Goal: Task Accomplishment & Management: Manage account settings

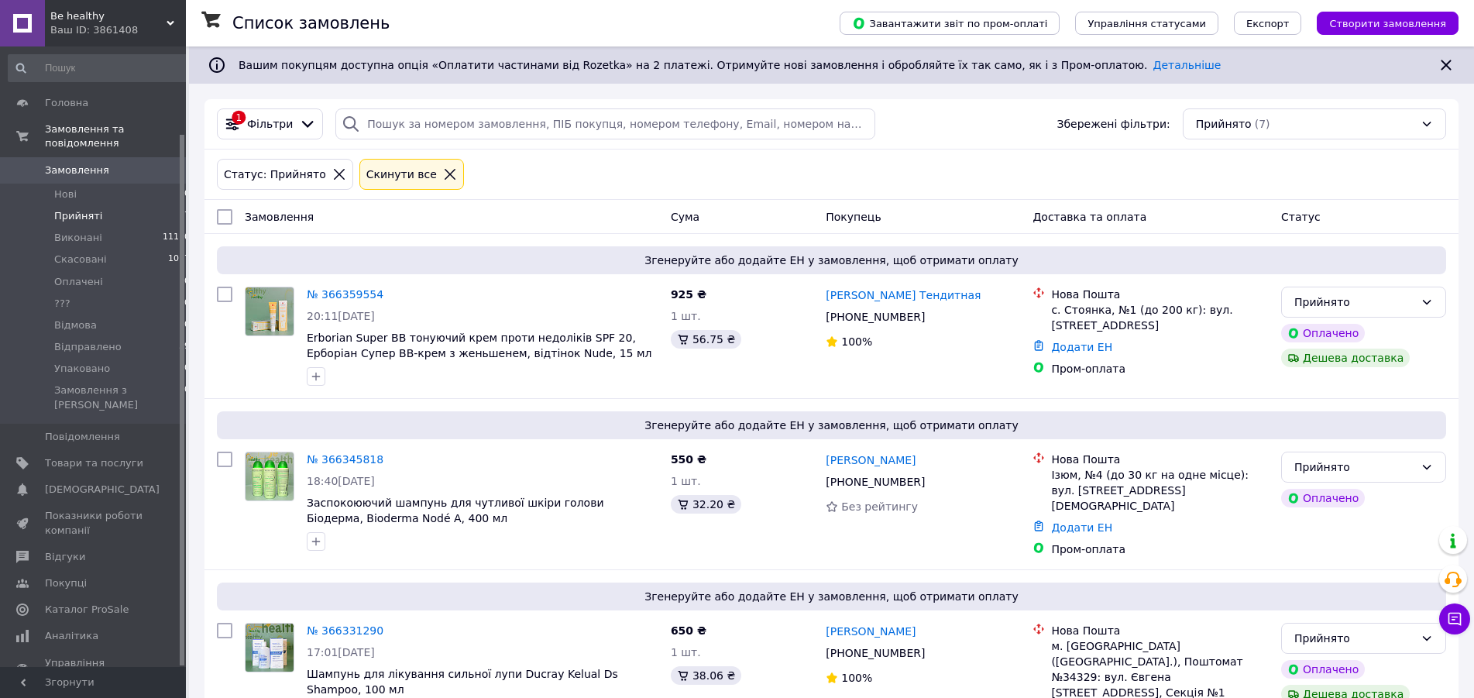
scroll to position [101, 0]
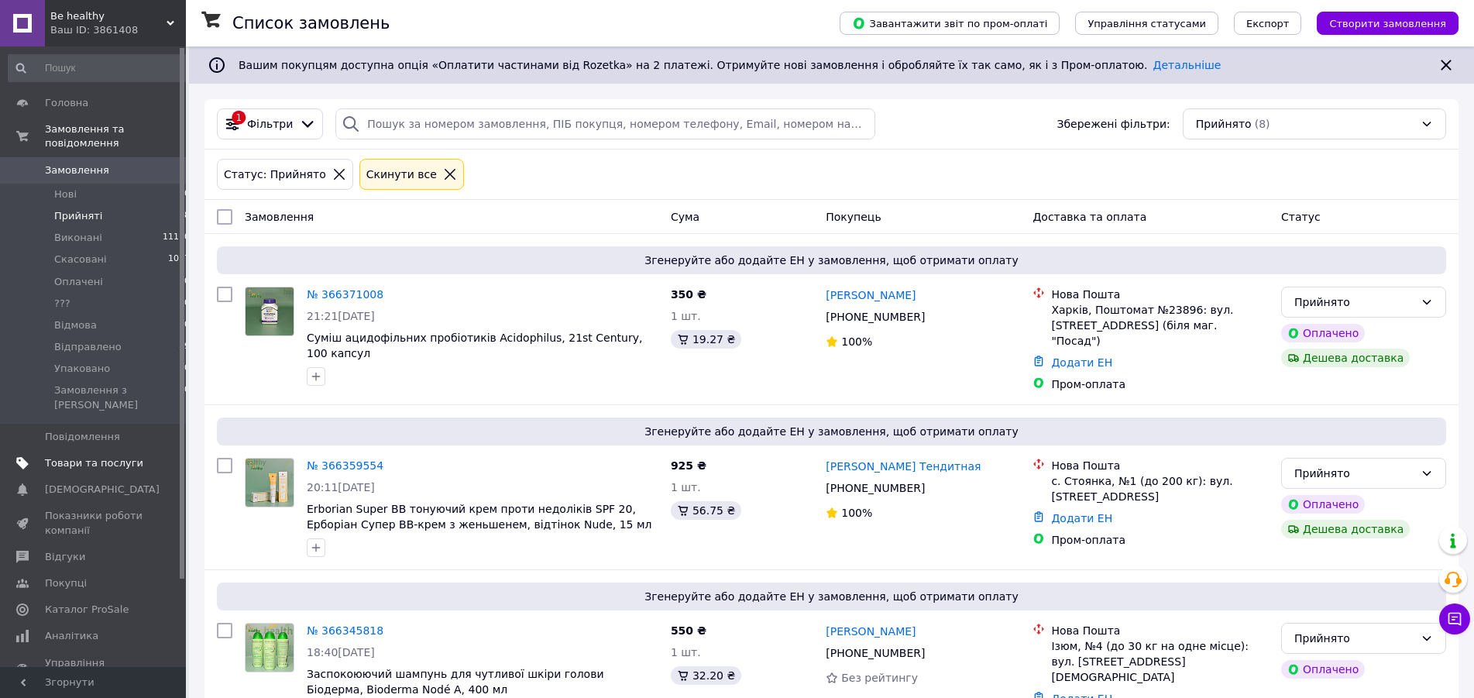
click at [74, 456] on span "Товари та послуги" at bounding box center [94, 463] width 98 height 14
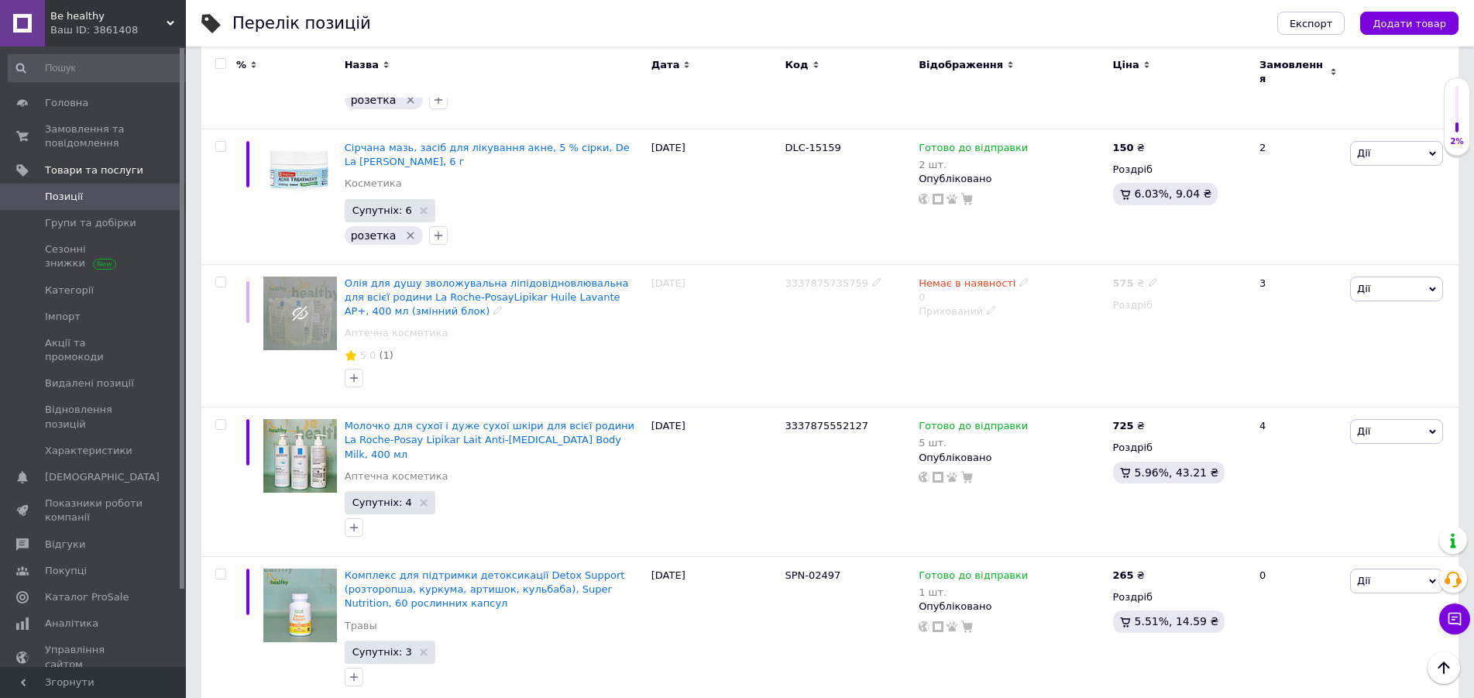
scroll to position [7426, 0]
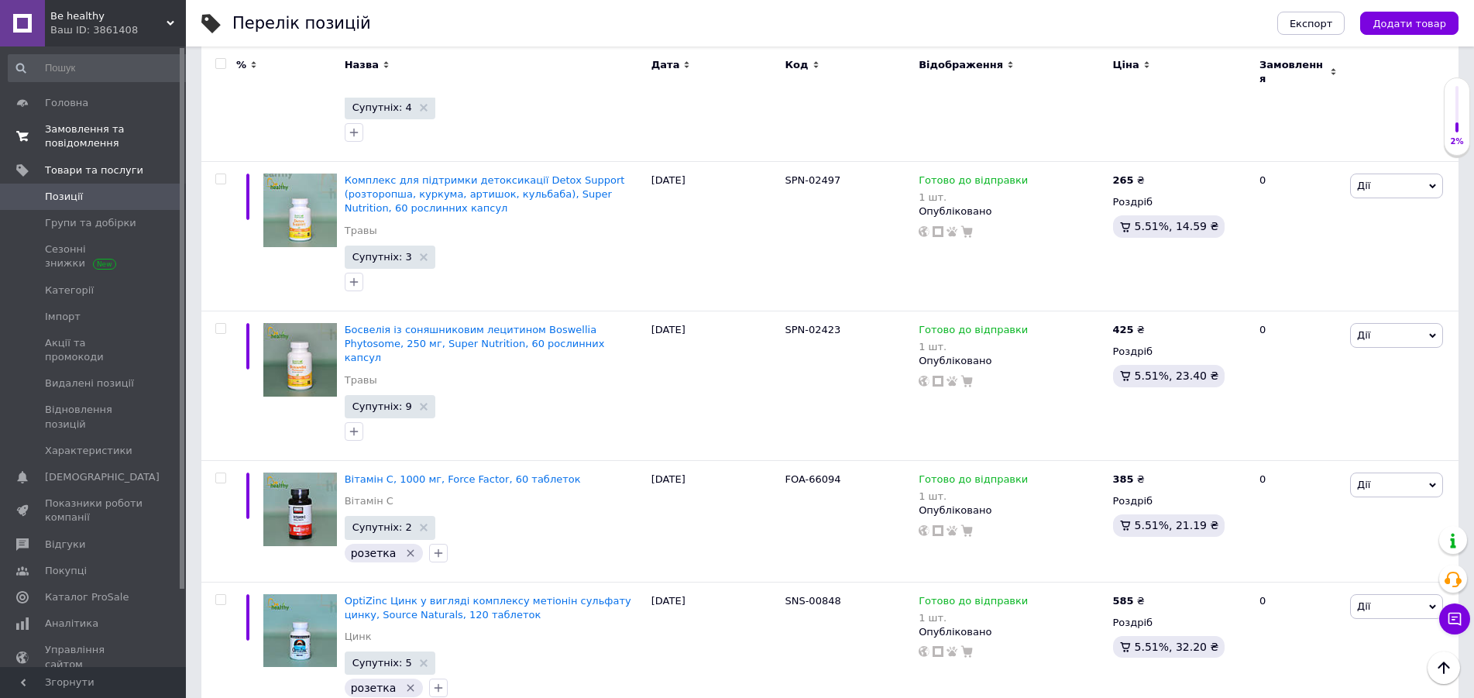
click at [54, 138] on span "Замовлення та повідомлення" at bounding box center [94, 136] width 98 height 28
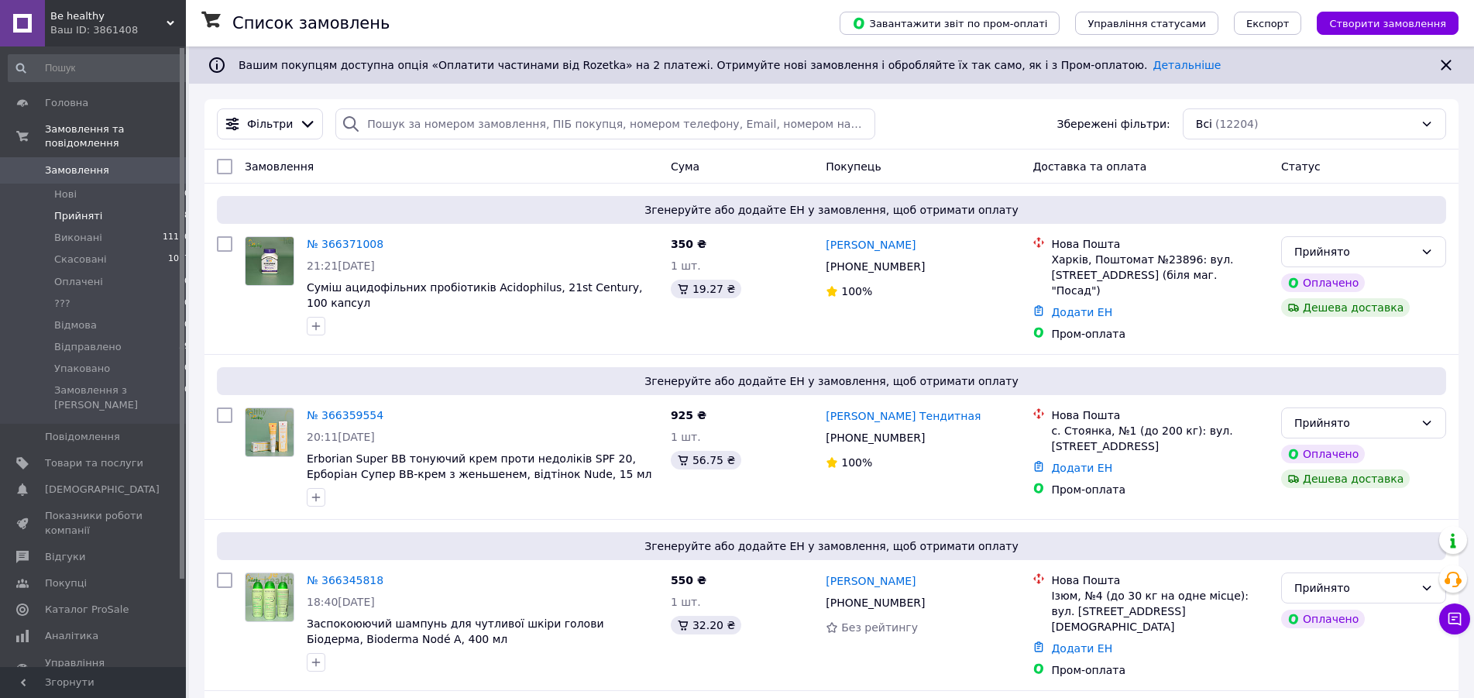
click at [83, 209] on span "Прийняті" at bounding box center [78, 216] width 48 height 14
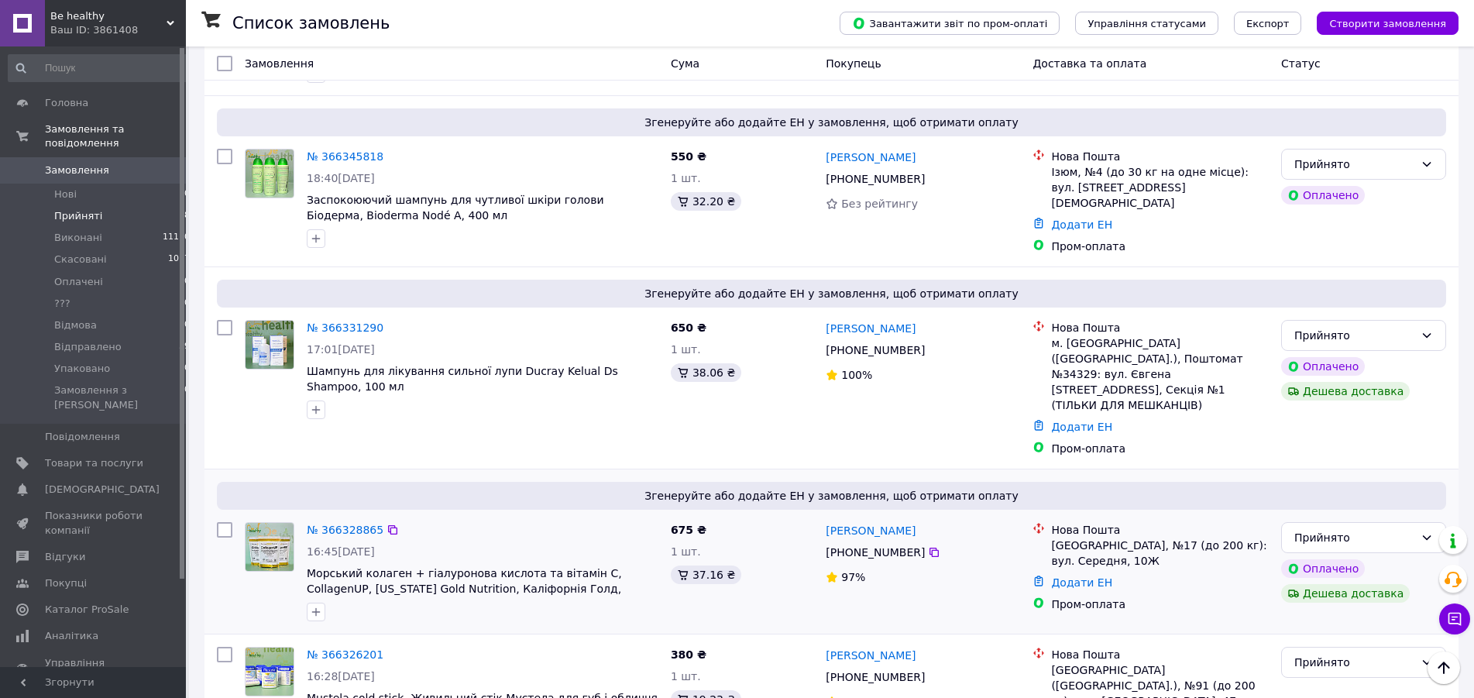
scroll to position [747, 0]
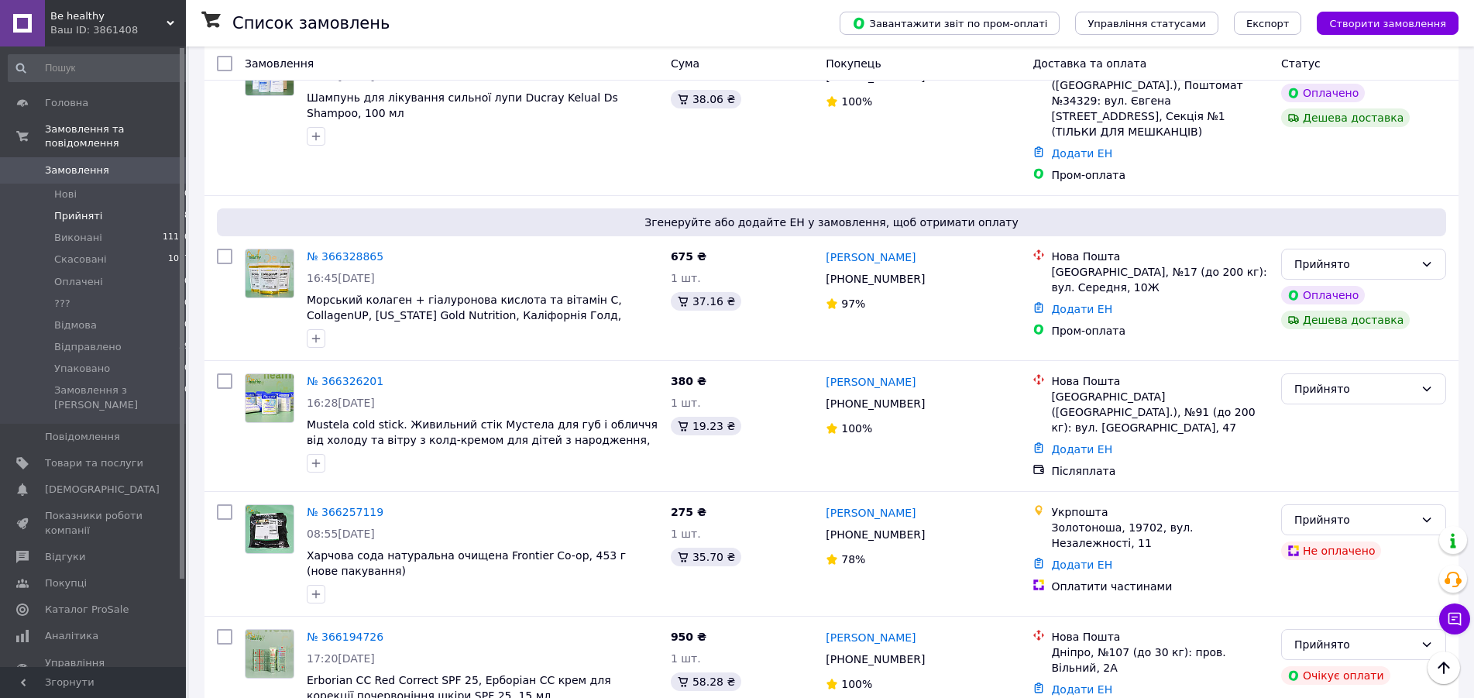
click at [176, 696] on span "Згорнути" at bounding box center [93, 682] width 186 height 31
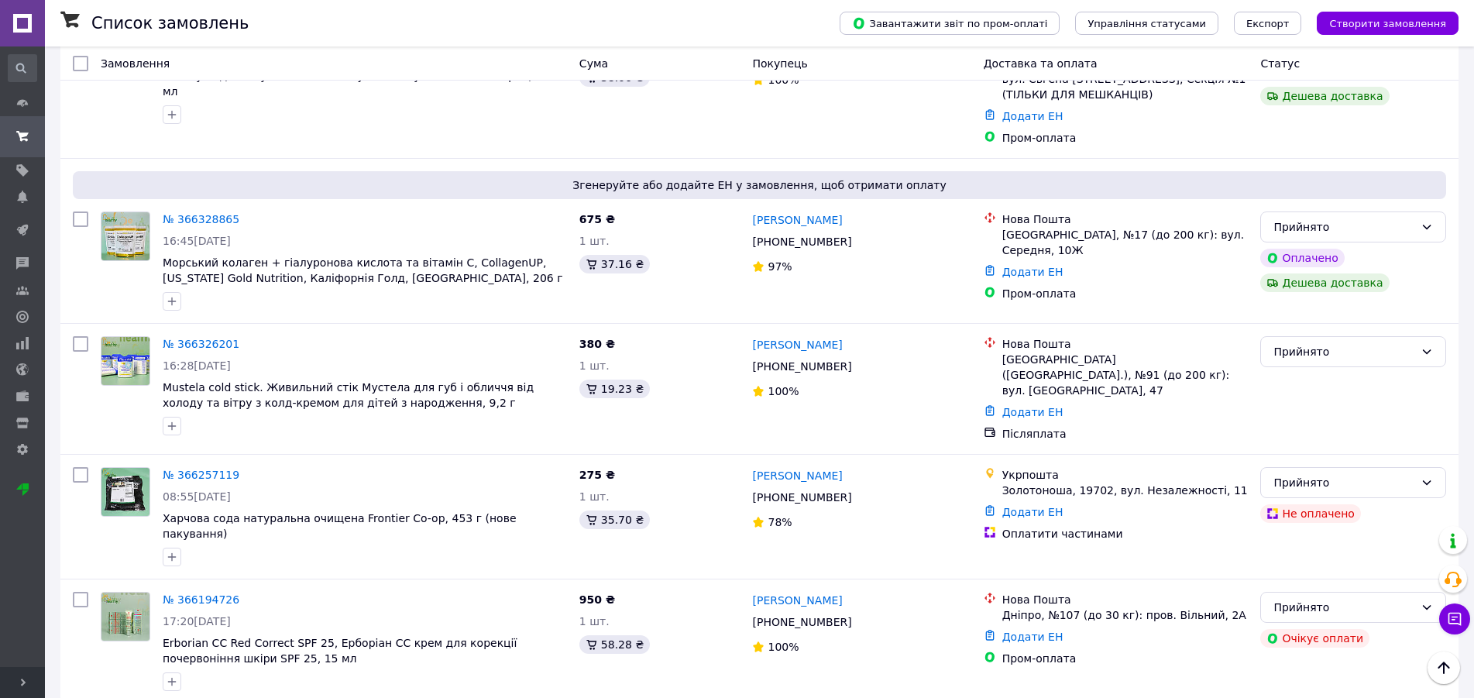
scroll to position [732, 0]
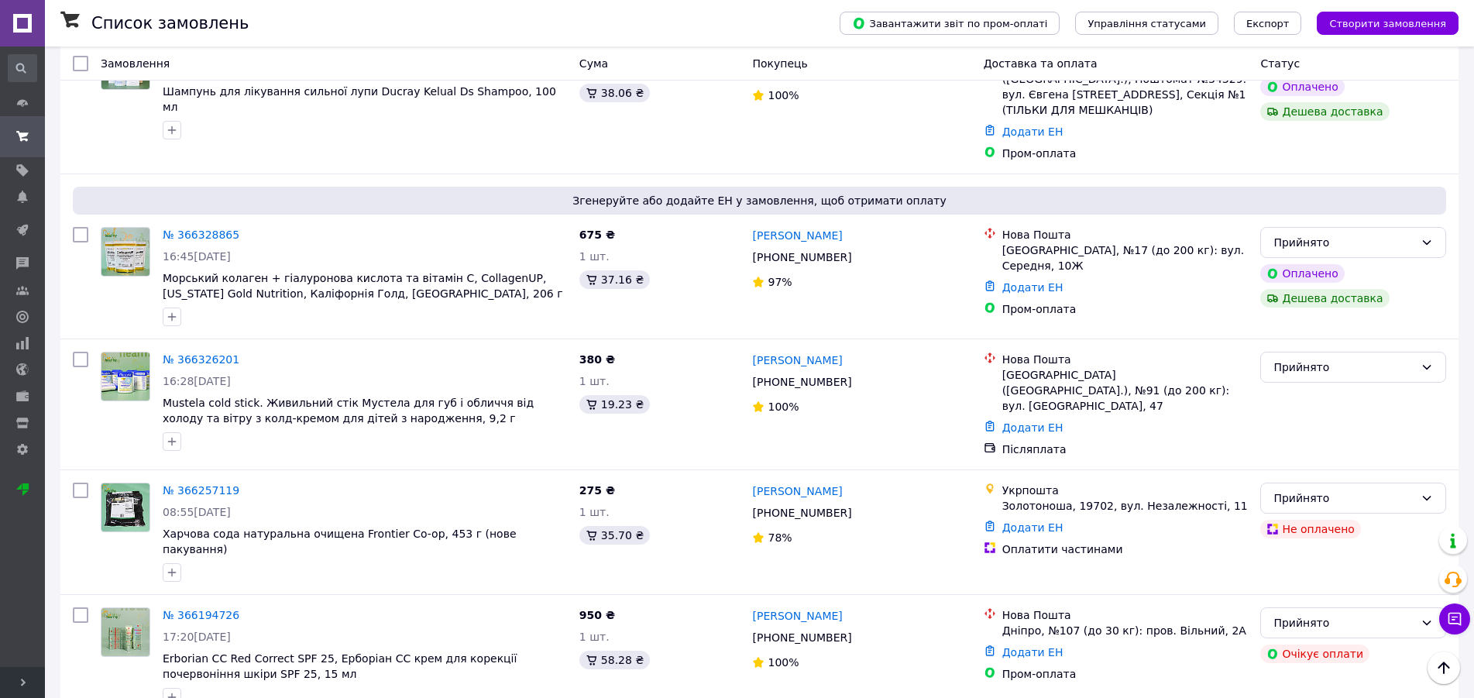
click at [20, 679] on icon at bounding box center [23, 683] width 8 height 8
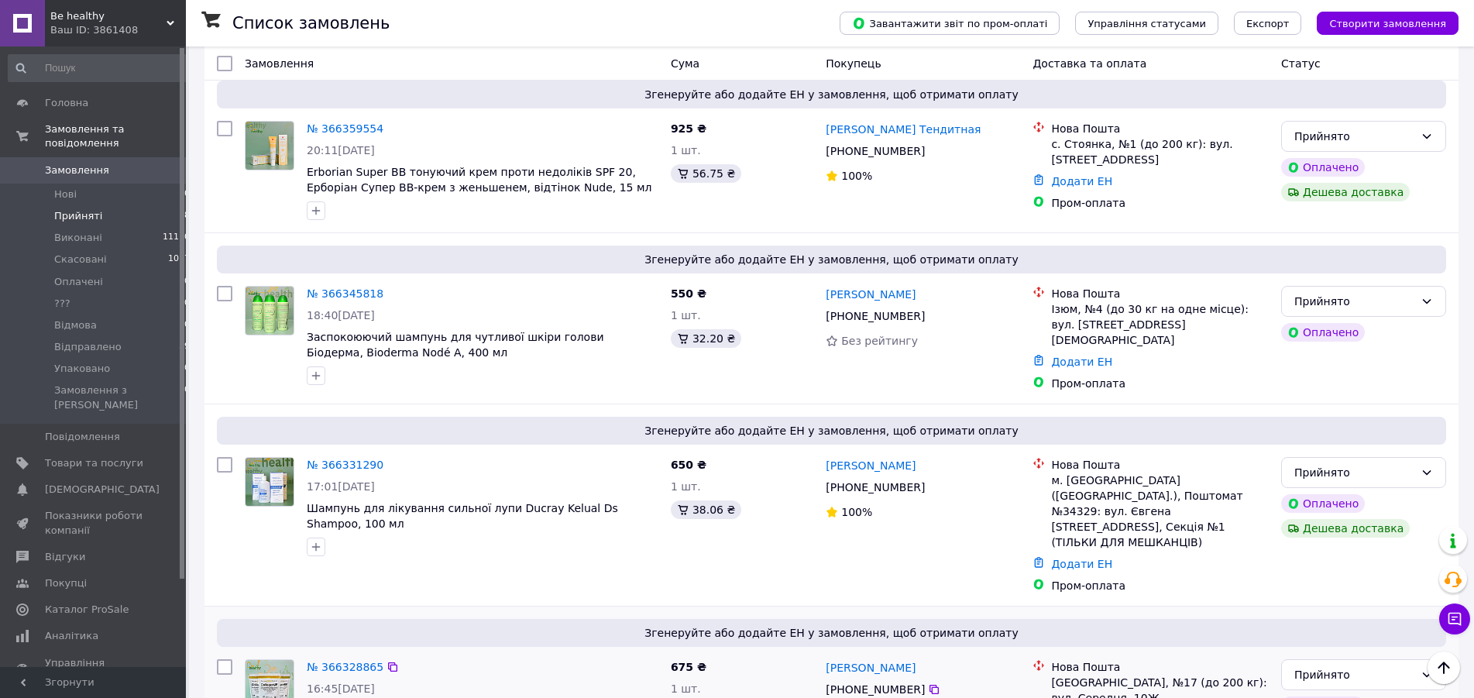
scroll to position [21, 0]
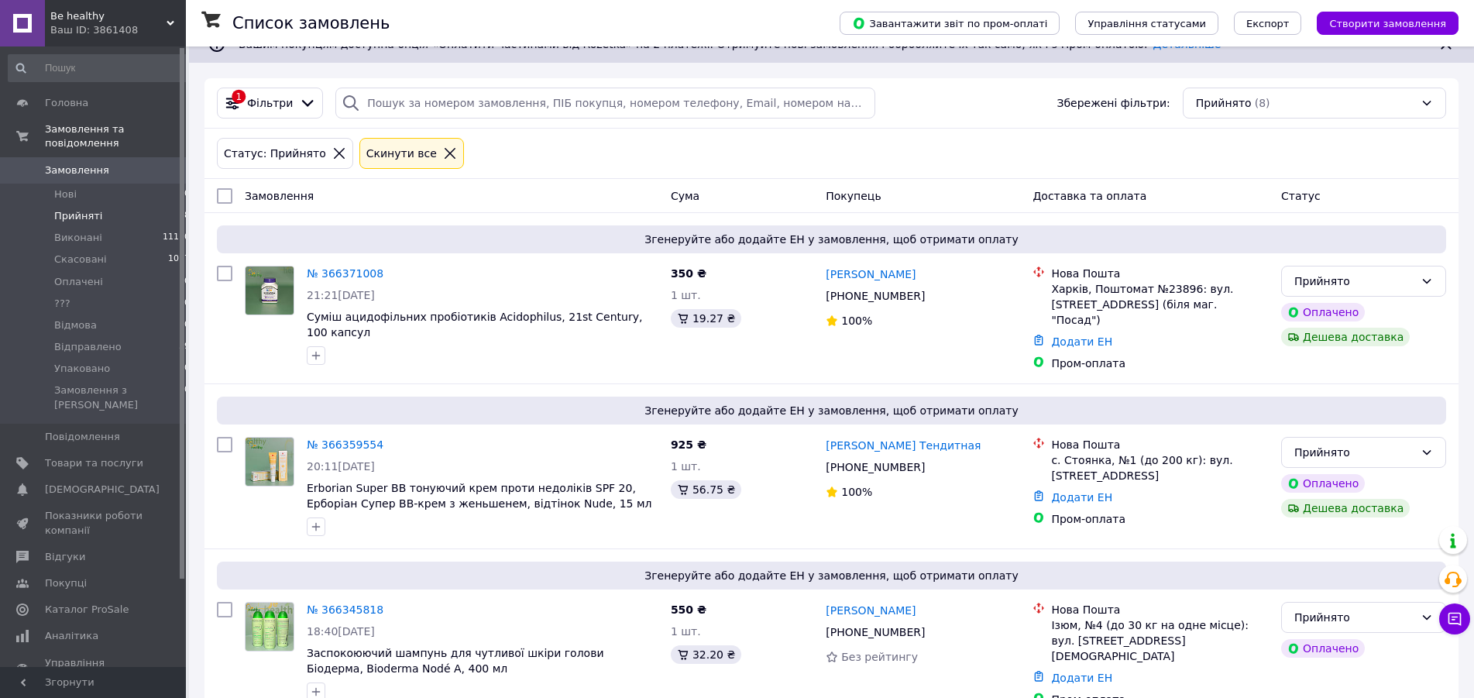
click at [82, 209] on span "Прийняті" at bounding box center [78, 216] width 48 height 14
click at [85, 456] on span "Товари та послуги" at bounding box center [94, 463] width 98 height 14
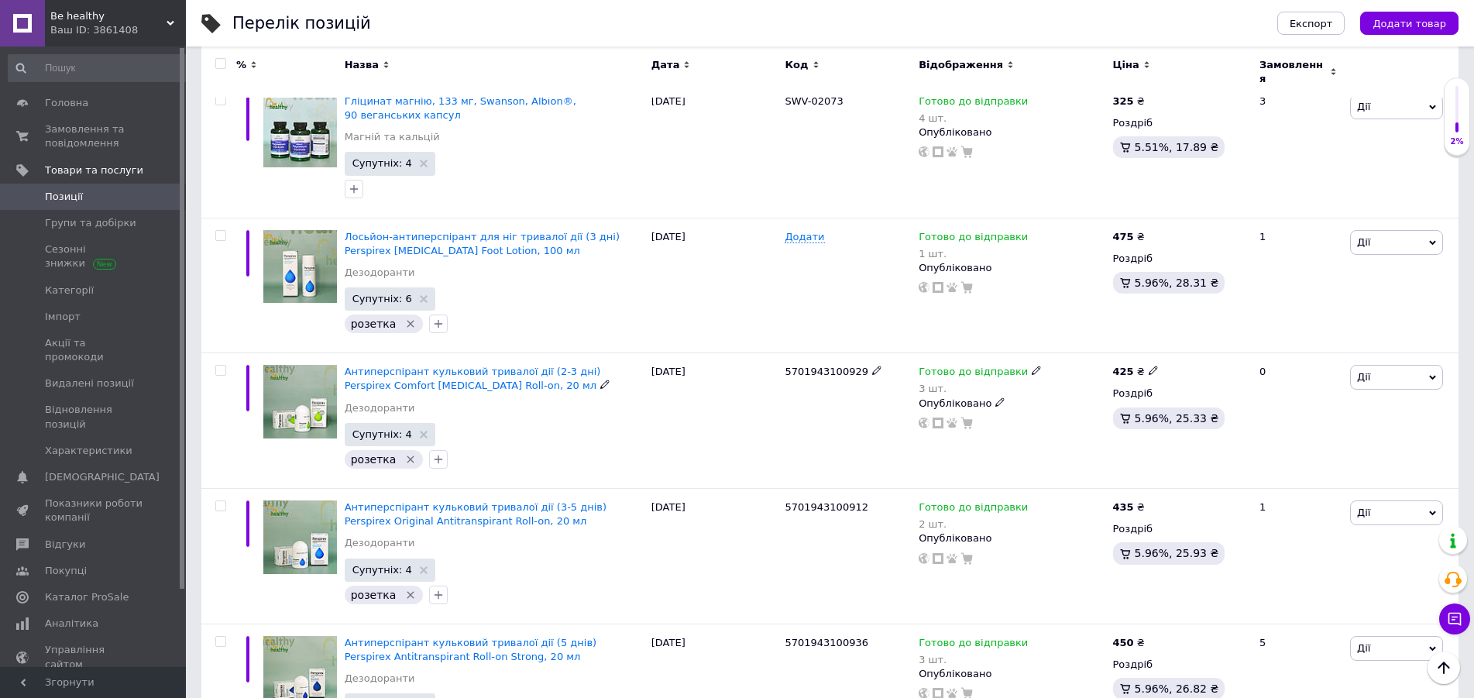
scroll to position [4884, 0]
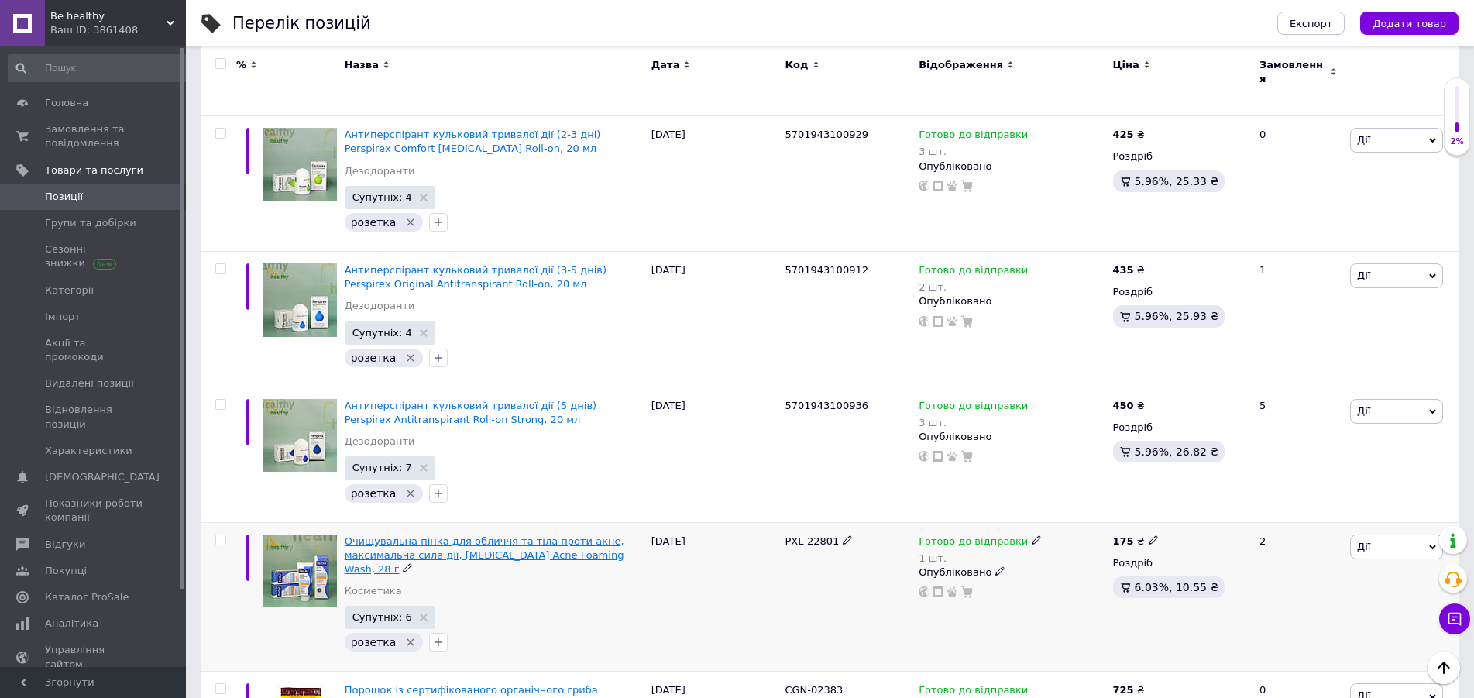
click at [472, 535] on span "Очищувальна пінка для обличчя та тіла проти акне, максимальна сила дії, [MEDICA…" at bounding box center [485, 555] width 280 height 40
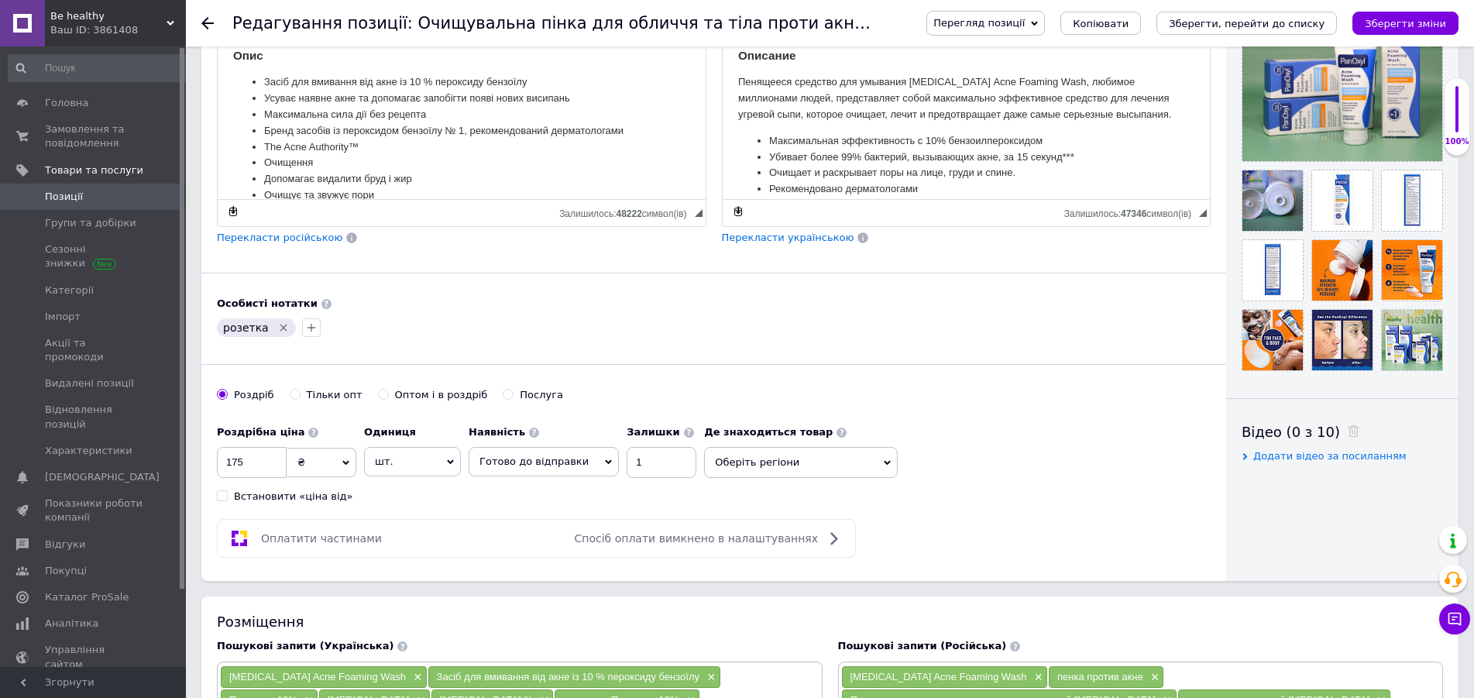
scroll to position [553, 0]
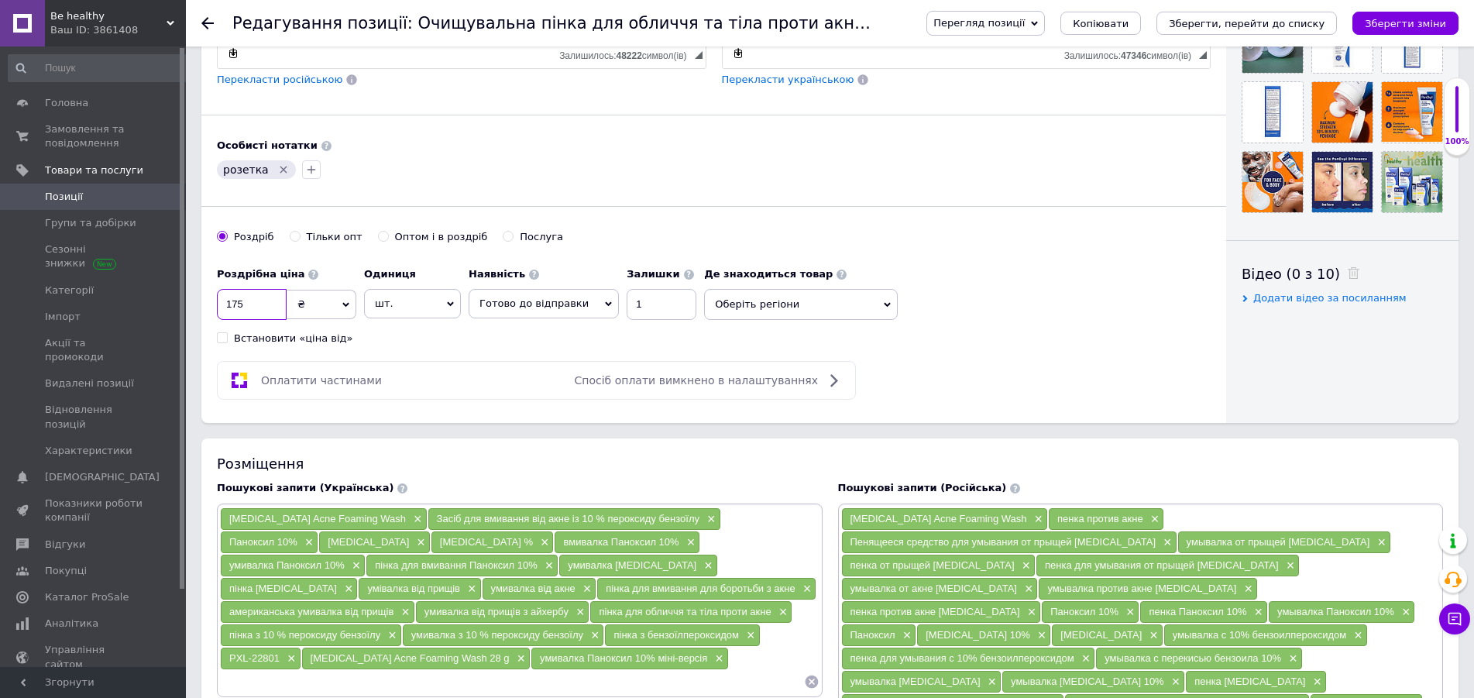
drag, startPoint x: 256, startPoint y: 303, endPoint x: 191, endPoint y: 301, distance: 64.3
click at [217, 305] on input "175" at bounding box center [252, 304] width 70 height 31
type input "195"
drag, startPoint x: 936, startPoint y: 246, endPoint x: 974, endPoint y: 235, distance: 39.5
click at [937, 246] on div "Роздріб Тільки опт Оптом і в роздріб Послуга" at bounding box center [714, 244] width 994 height 29
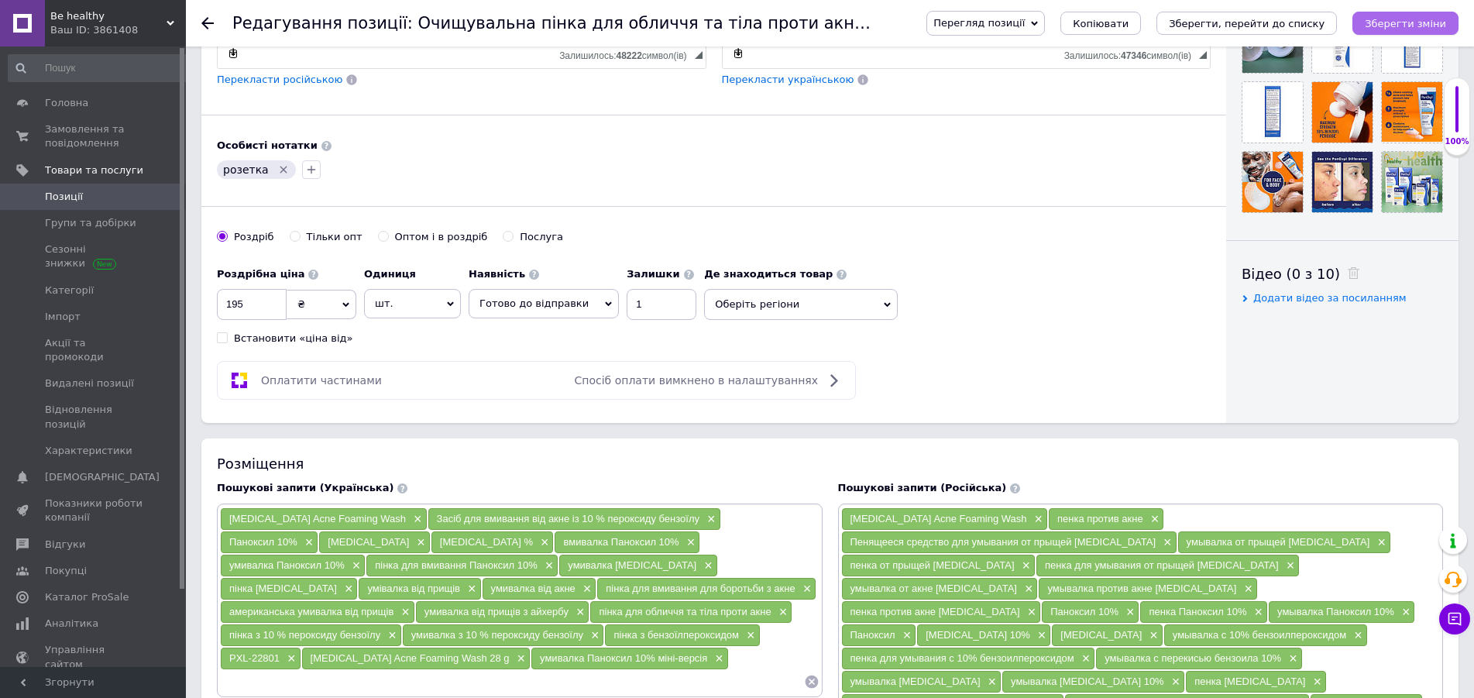
click at [1414, 25] on icon "Зберегти зміни" at bounding box center [1405, 24] width 81 height 12
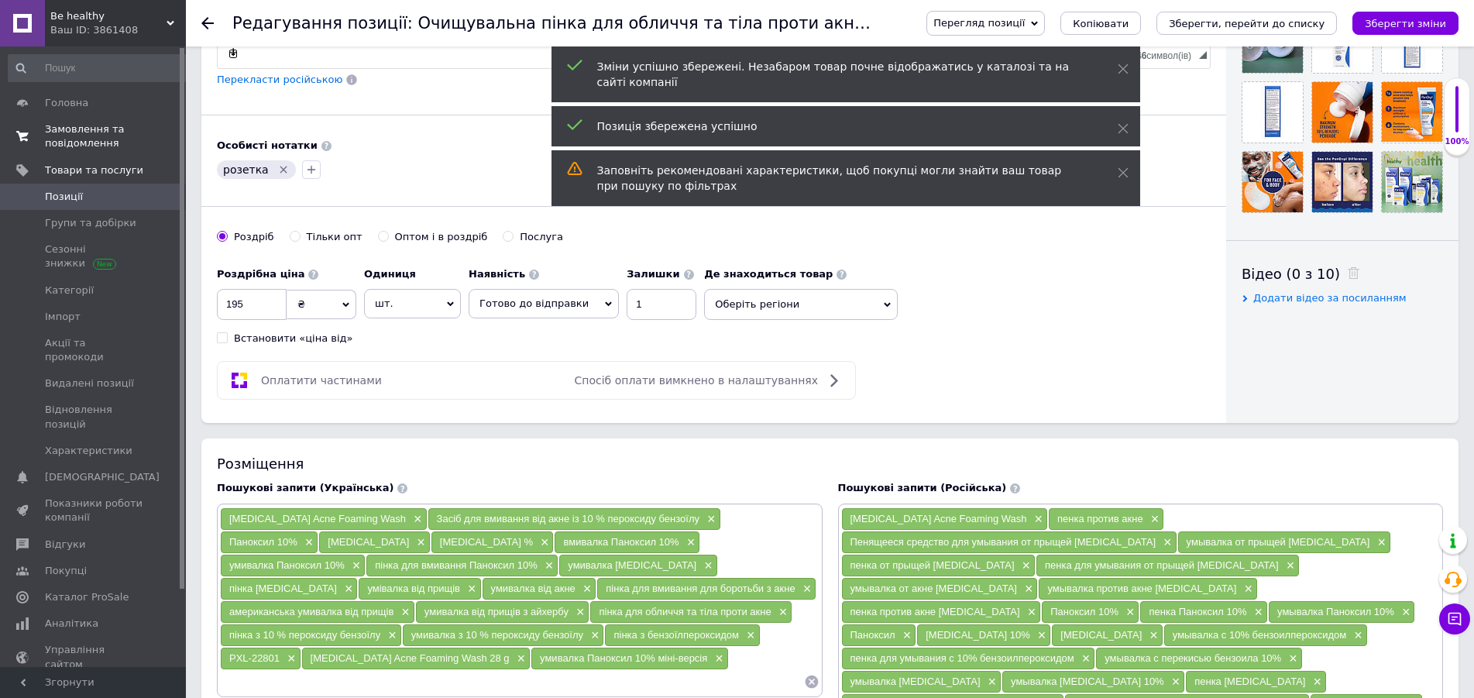
click at [89, 124] on span "Замовлення та повідомлення" at bounding box center [94, 136] width 98 height 28
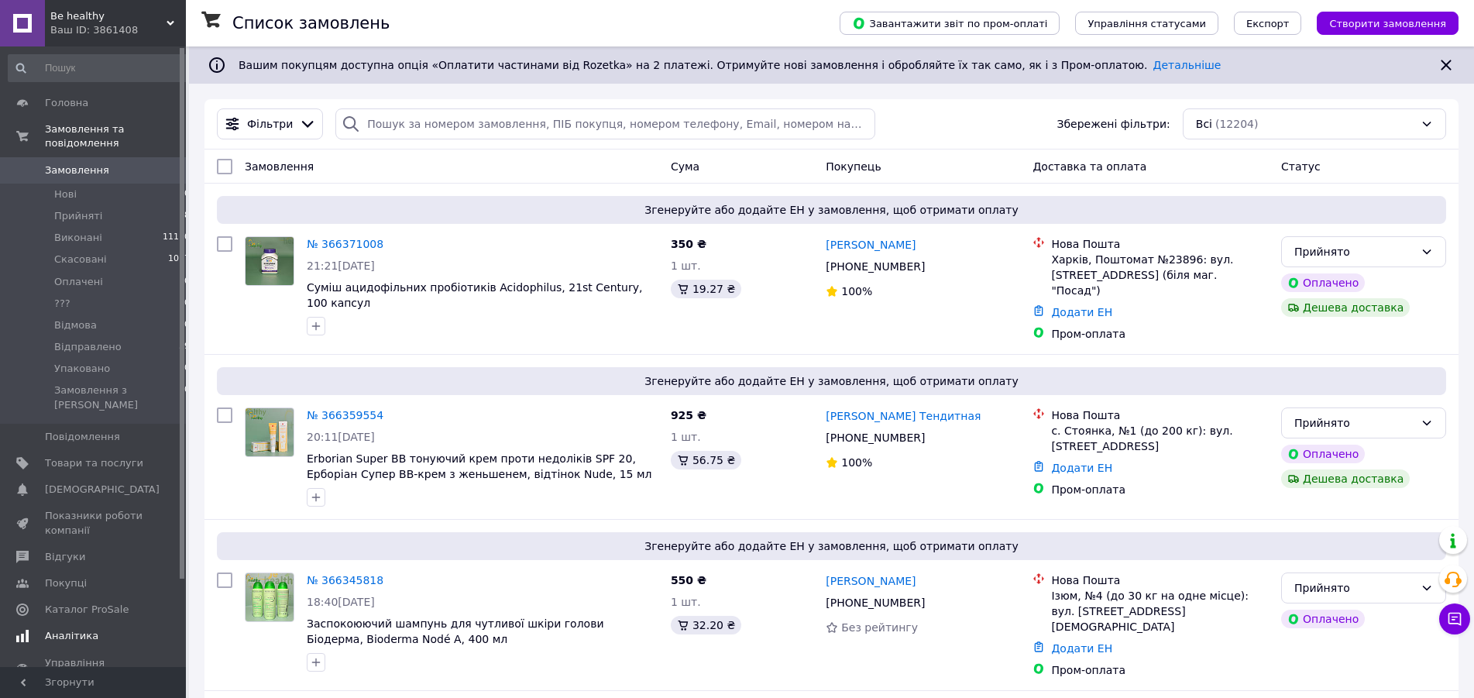
click at [77, 629] on span "Аналітика" at bounding box center [71, 636] width 53 height 14
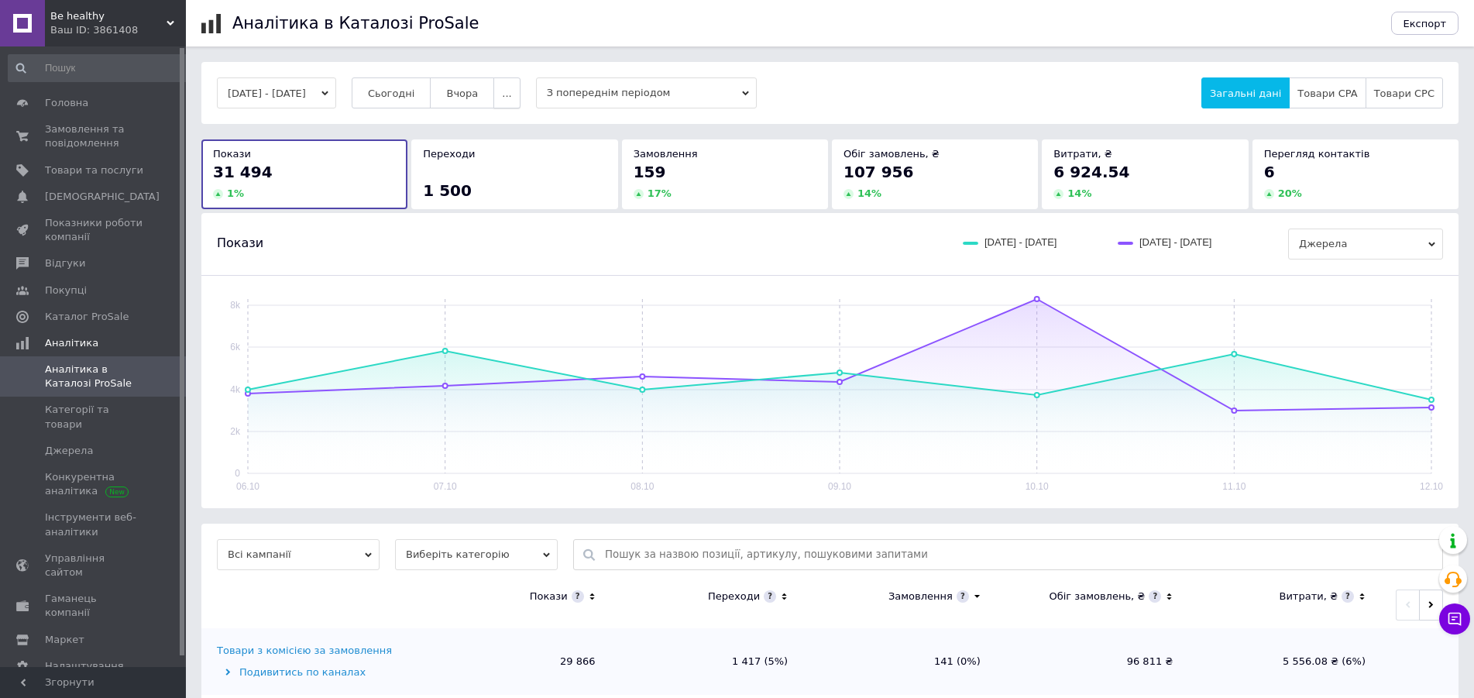
click at [511, 99] on span "..." at bounding box center [506, 94] width 9 height 12
click at [492, 189] on span "2 тижні" at bounding box center [476, 184] width 40 height 12
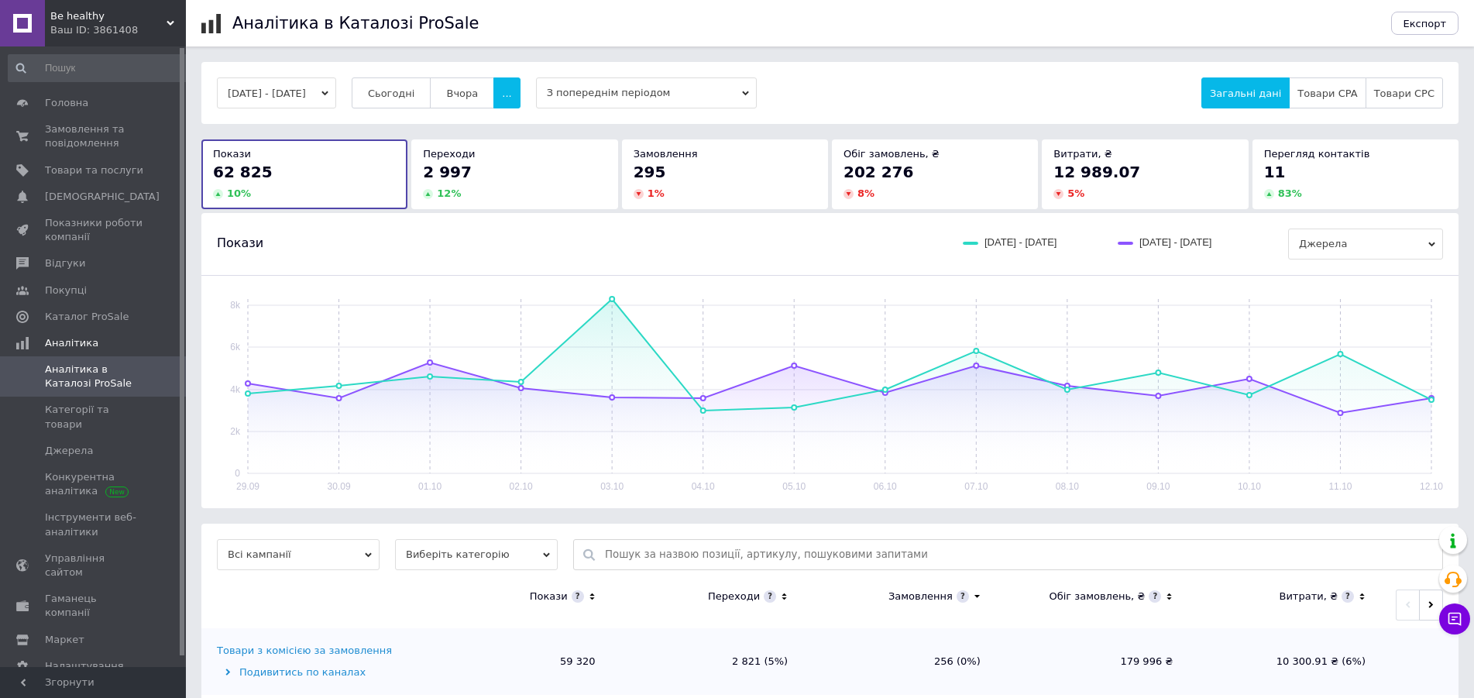
click at [336, 93] on button "29.09.2025 - 12.10.2025" at bounding box center [276, 92] width 119 height 31
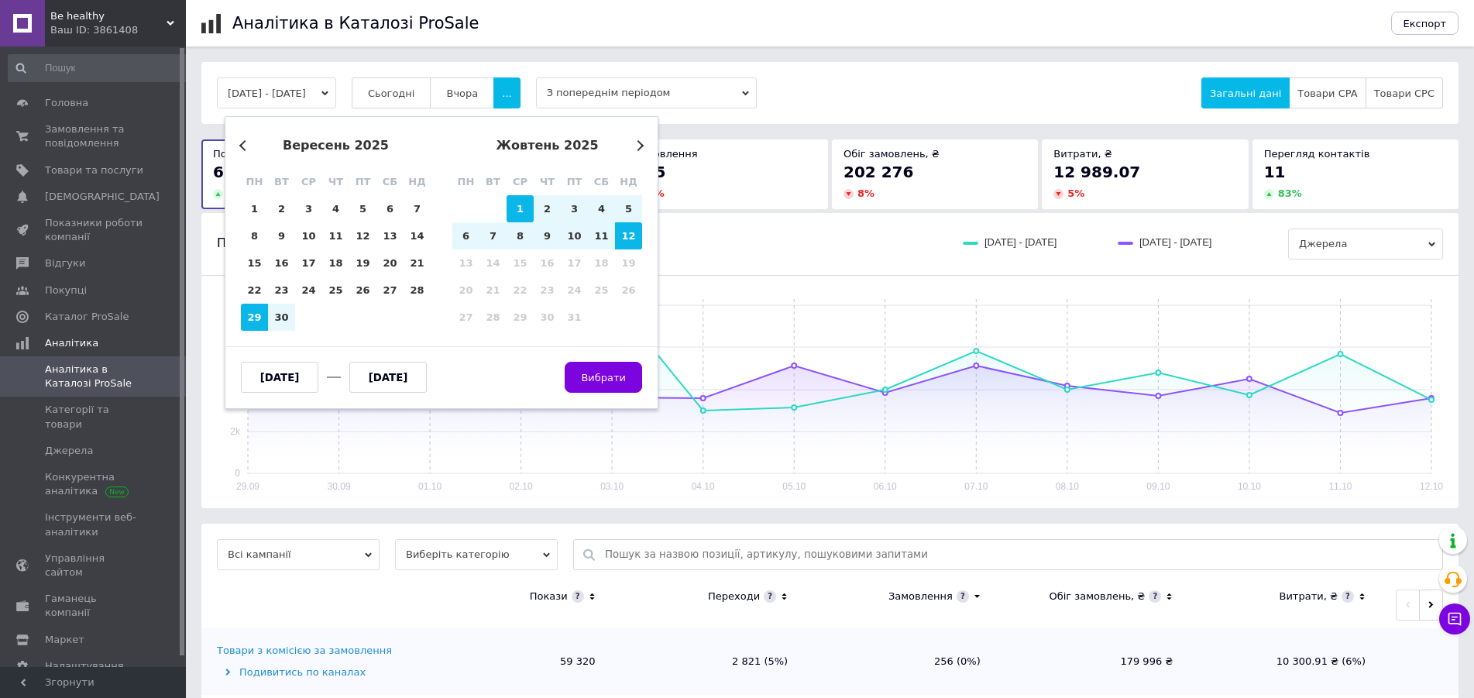
click at [522, 211] on div "1" at bounding box center [520, 208] width 27 height 27
type input "01.10.2025"
click at [631, 242] on div "12" at bounding box center [628, 235] width 27 height 27
type input "12.10.2025"
click at [605, 372] on span "Вибрати" at bounding box center [603, 378] width 45 height 12
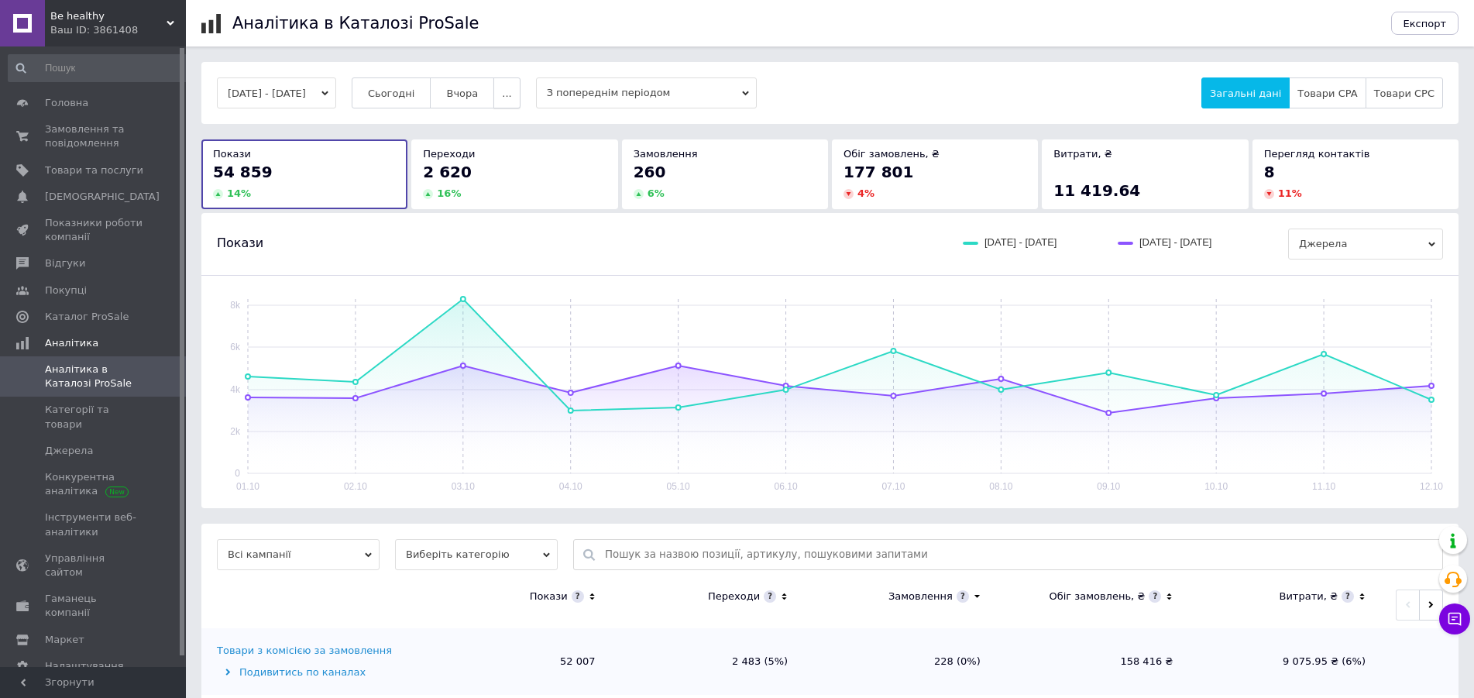
click at [511, 98] on span "..." at bounding box center [506, 94] width 9 height 12
click at [496, 187] on span "2 тижні" at bounding box center [476, 184] width 40 height 12
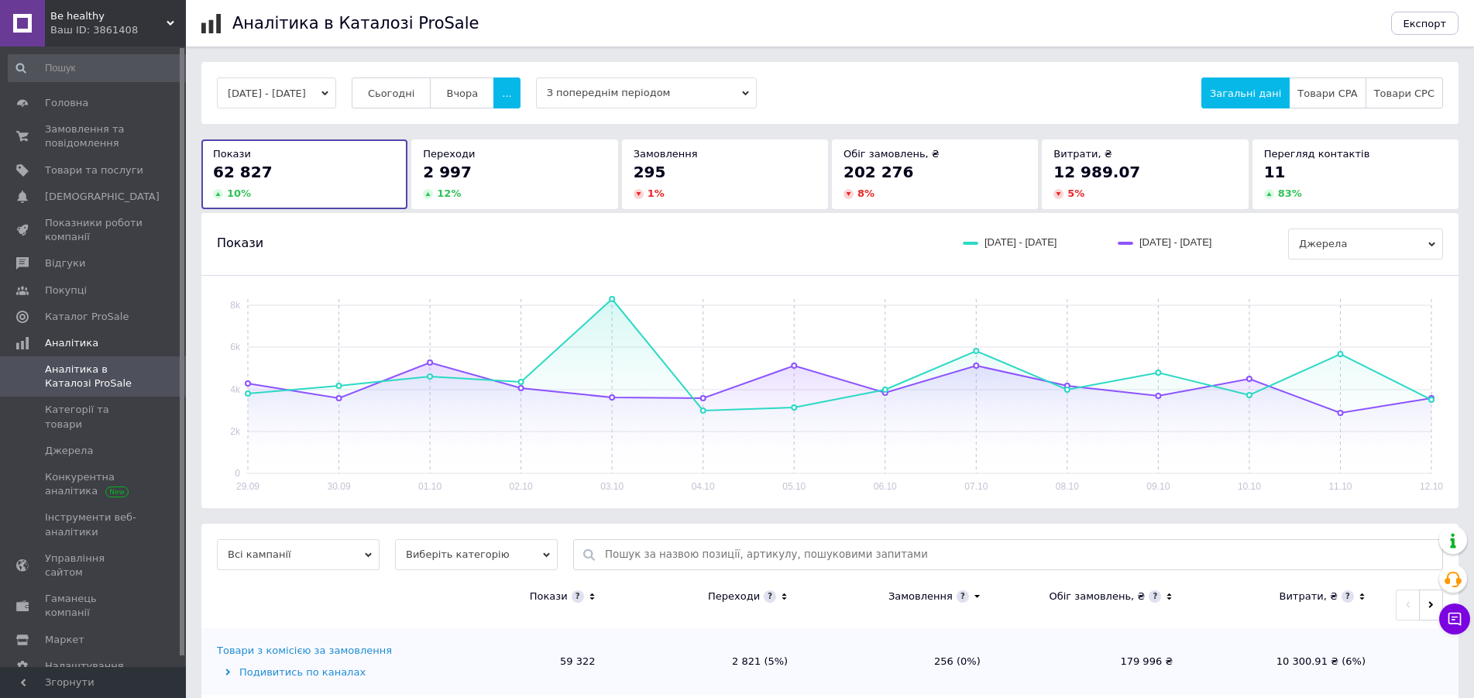
click at [304, 93] on button "29.09.2025 - 12.10.2025" at bounding box center [276, 92] width 119 height 31
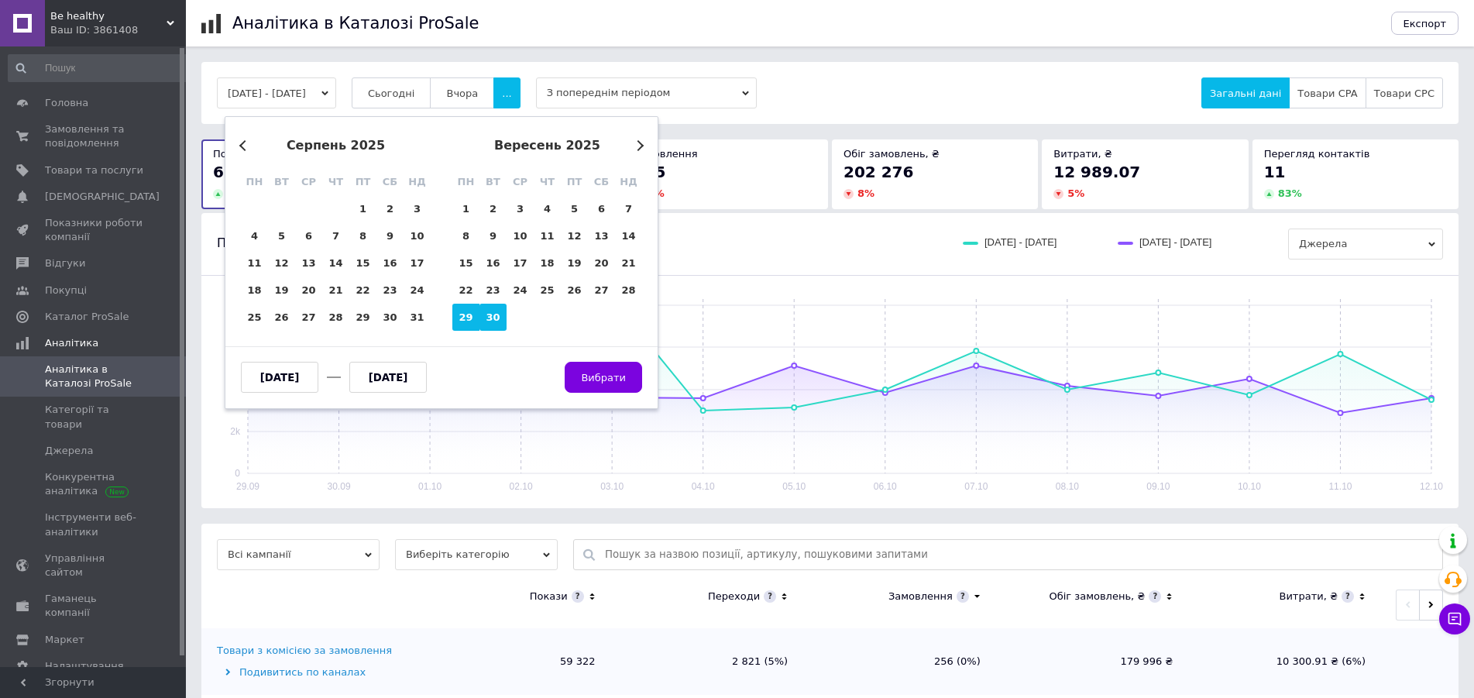
click at [493, 315] on div "30" at bounding box center [492, 317] width 27 height 27
type input "30.09.2025"
click at [494, 266] on div "16" at bounding box center [492, 262] width 27 height 27
type input "16.09.2025"
click at [648, 160] on div "Previous Month Next Month серпень 2025 пн вт ср чт пт сб нд 28 29 30 31 1 2 3 4…" at bounding box center [442, 262] width 434 height 293
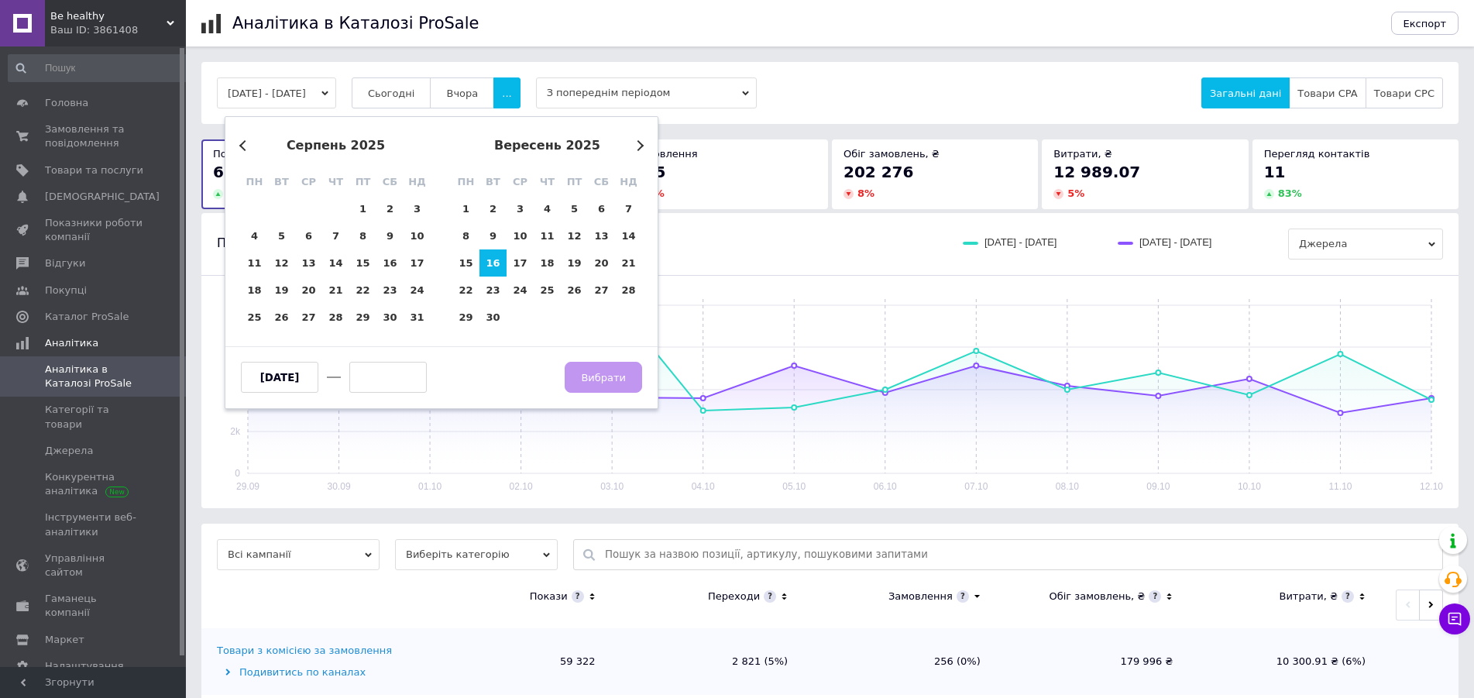
click at [642, 155] on div "Previous Month Next Month серпень 2025 пн вт ср чт пт сб нд 28 29 30 31 1 2 3 4…" at bounding box center [442, 262] width 434 height 293
click at [639, 146] on button "Next Month" at bounding box center [638, 145] width 11 height 11
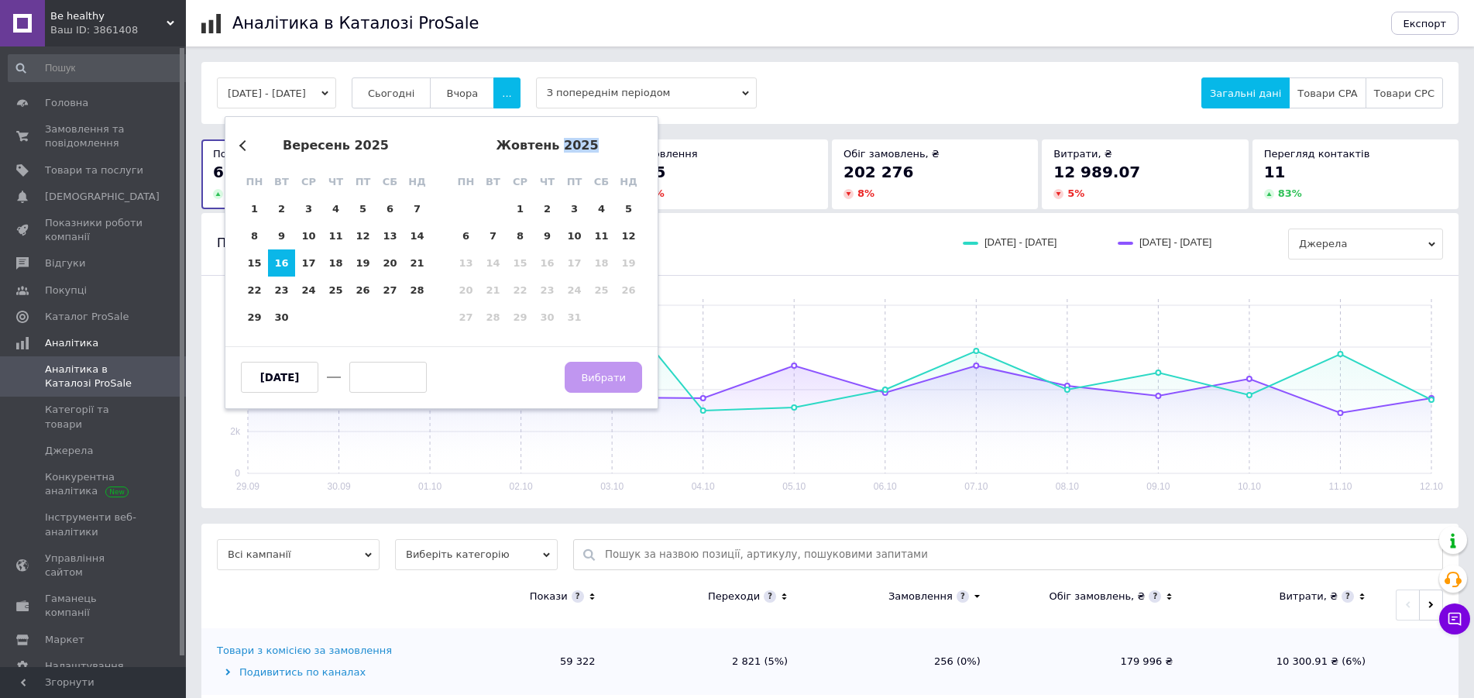
click at [639, 146] on div "жовтень 2025" at bounding box center [547, 146] width 190 height 14
click at [284, 264] on div "16" at bounding box center [281, 262] width 27 height 27
type input "16.09.2025"
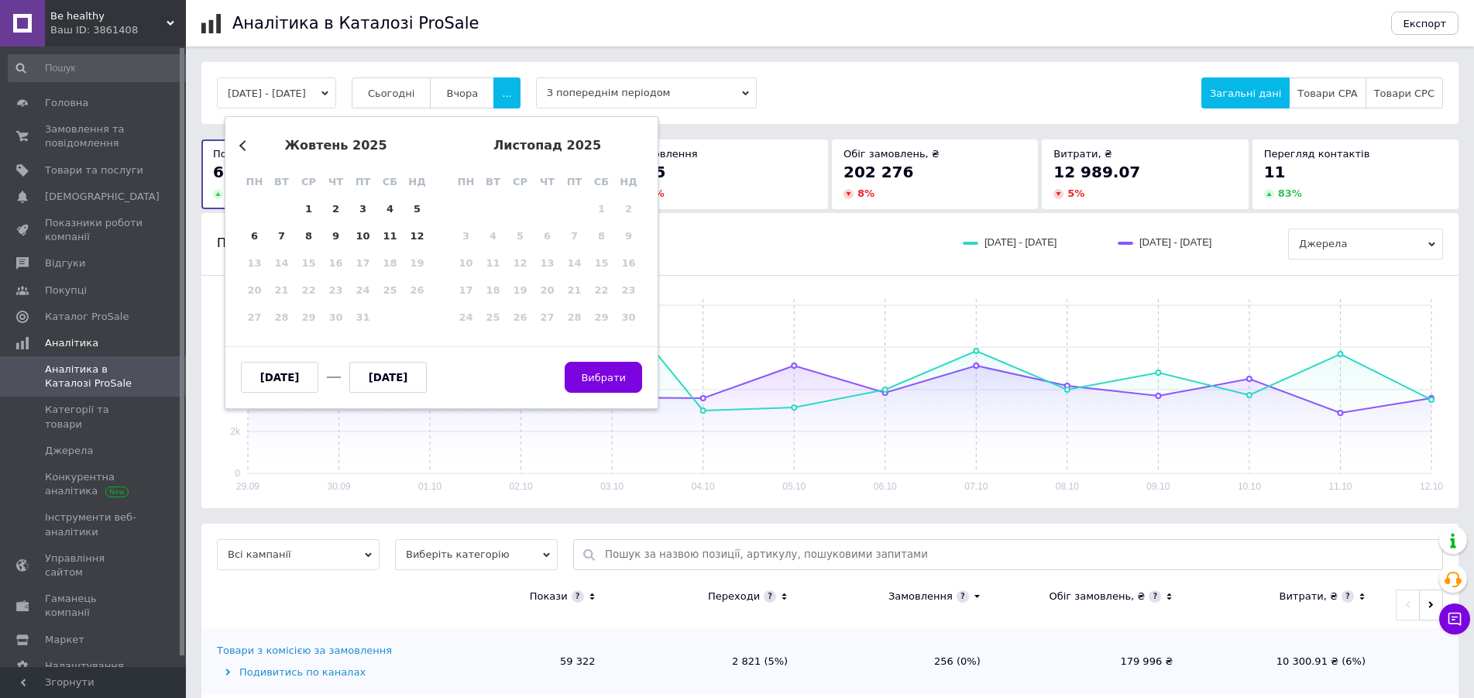
click at [242, 144] on button "Previous Month" at bounding box center [244, 145] width 11 height 11
click at [278, 266] on div "16" at bounding box center [281, 262] width 27 height 27
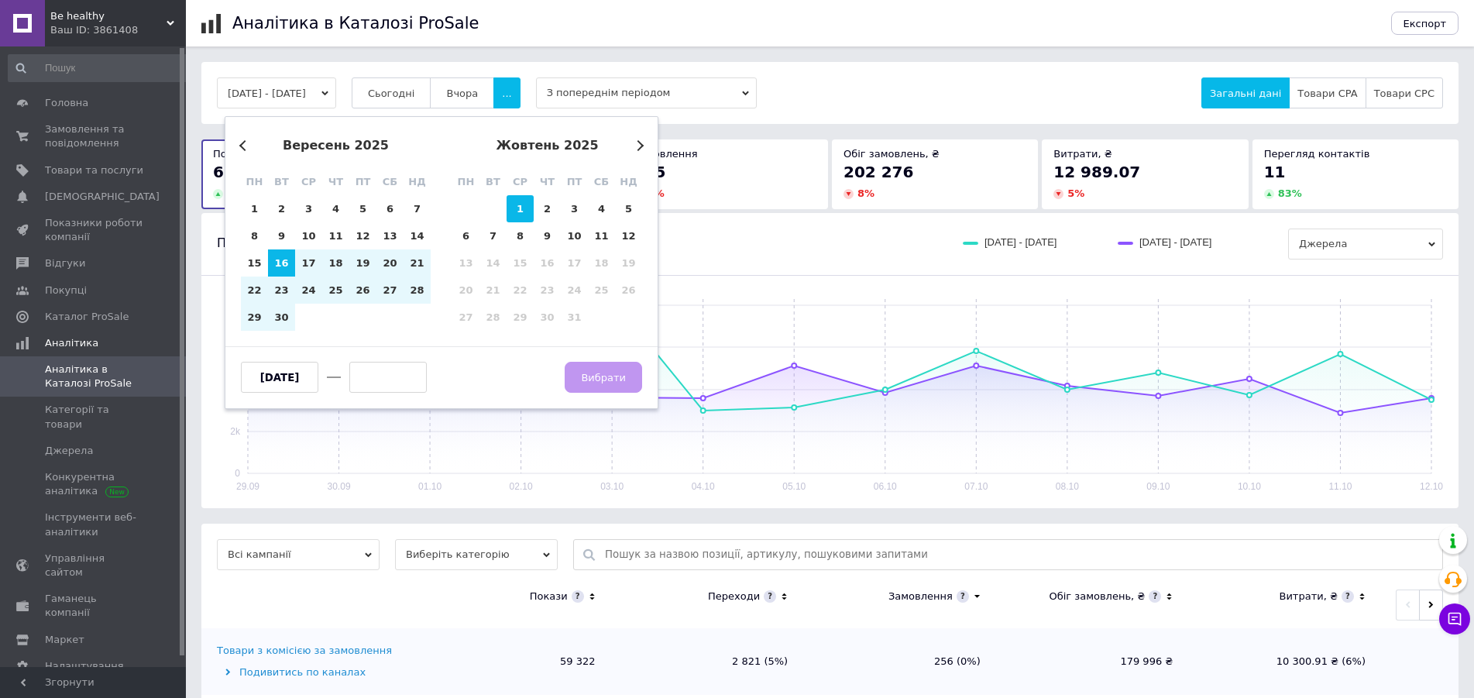
click at [521, 205] on div "1" at bounding box center [520, 208] width 27 height 27
type input "01.10.2025"
click at [592, 374] on span "Вибрати" at bounding box center [603, 378] width 45 height 12
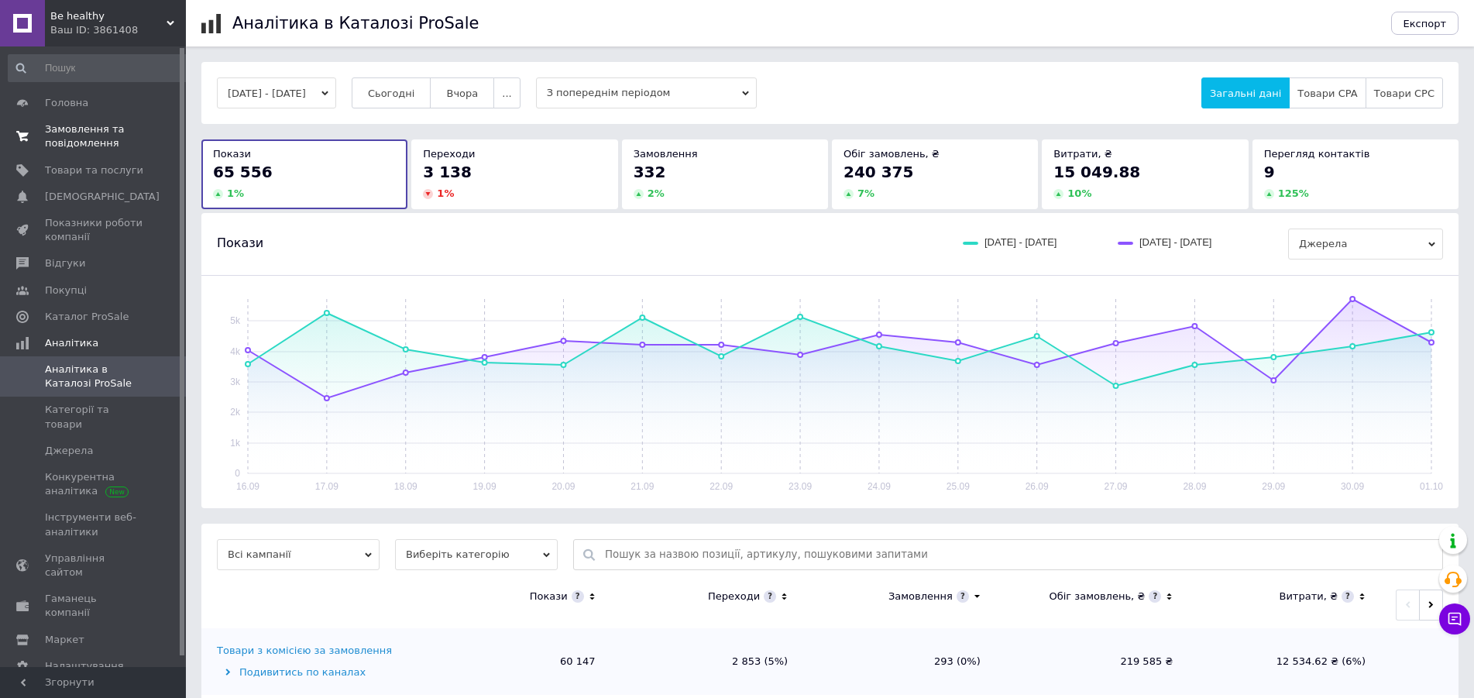
click at [84, 135] on span "Замовлення та повідомлення" at bounding box center [94, 136] width 98 height 28
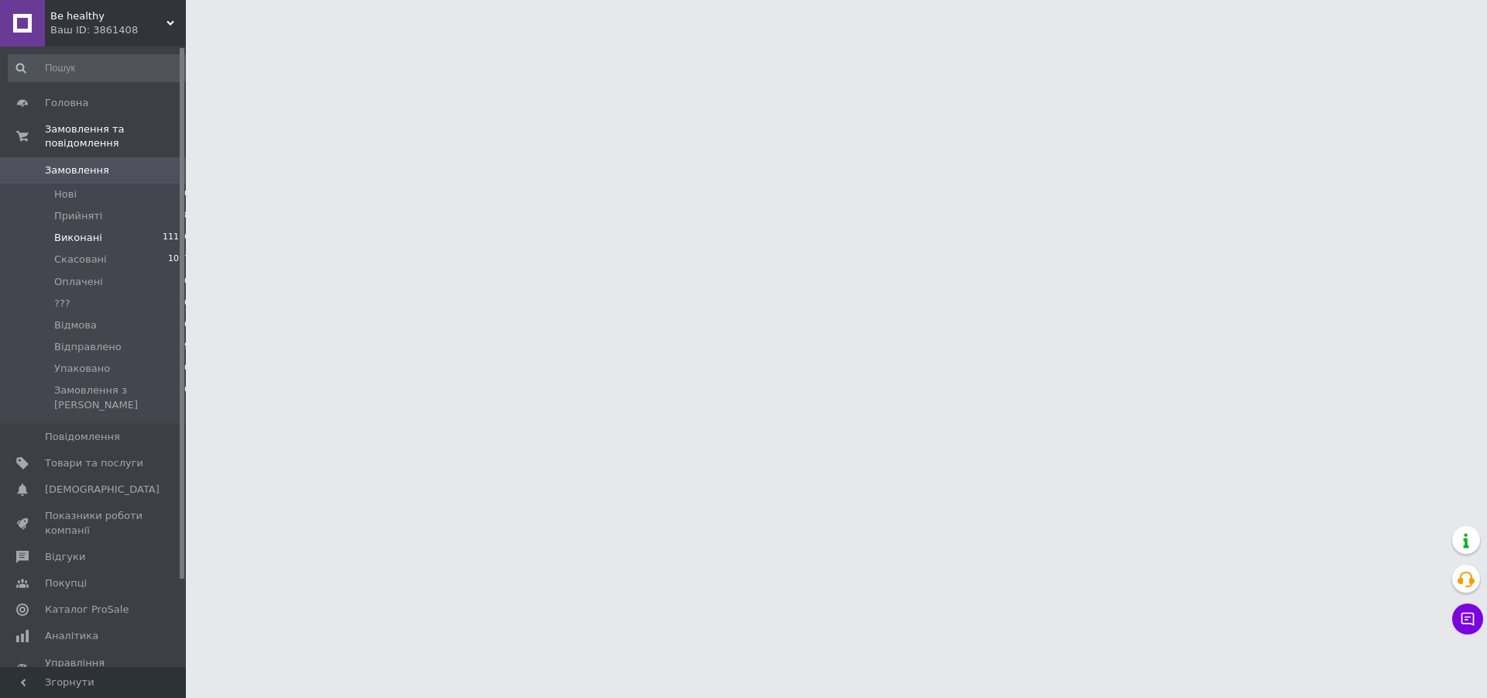
click at [86, 231] on span "Виконані" at bounding box center [78, 238] width 48 height 14
click at [78, 231] on span "Виконані" at bounding box center [78, 238] width 48 height 14
click at [83, 231] on span "Виконані" at bounding box center [78, 238] width 48 height 14
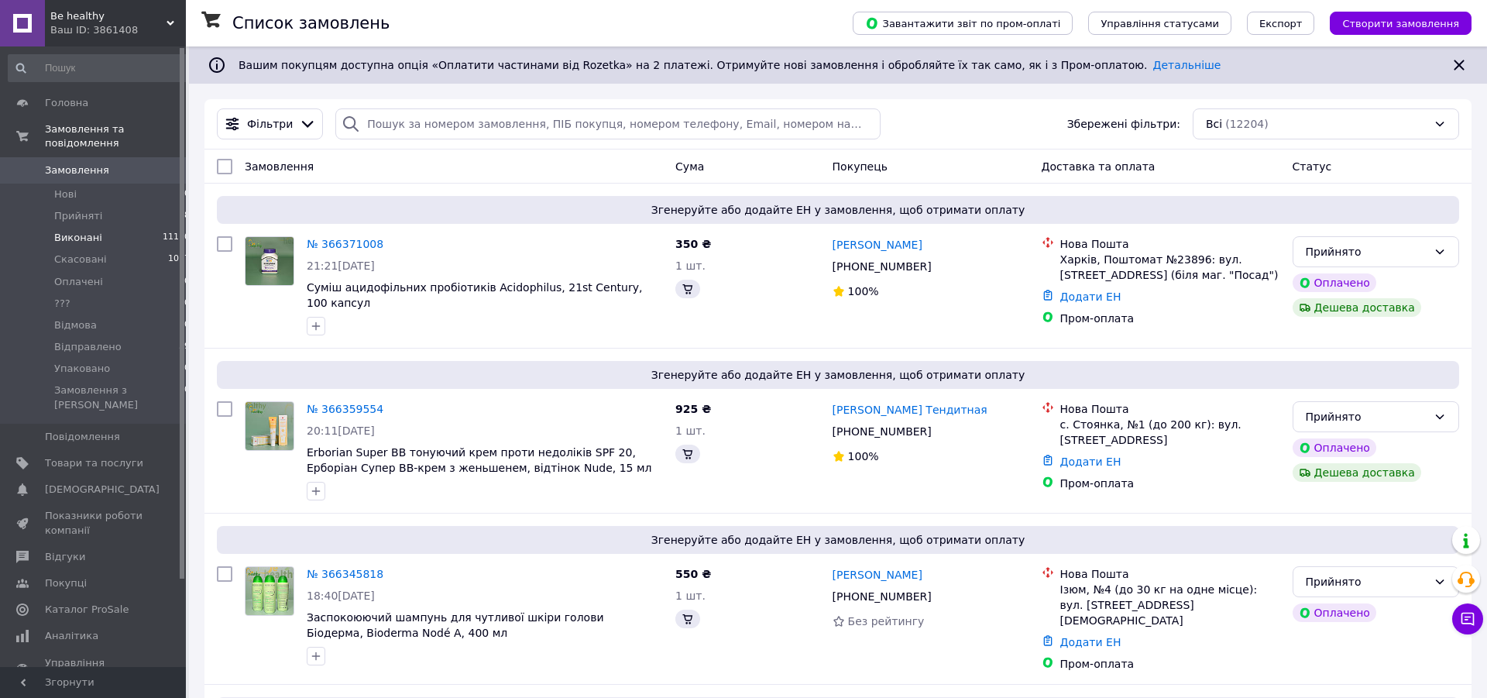
click at [82, 231] on span "Виконані" at bounding box center [78, 238] width 48 height 14
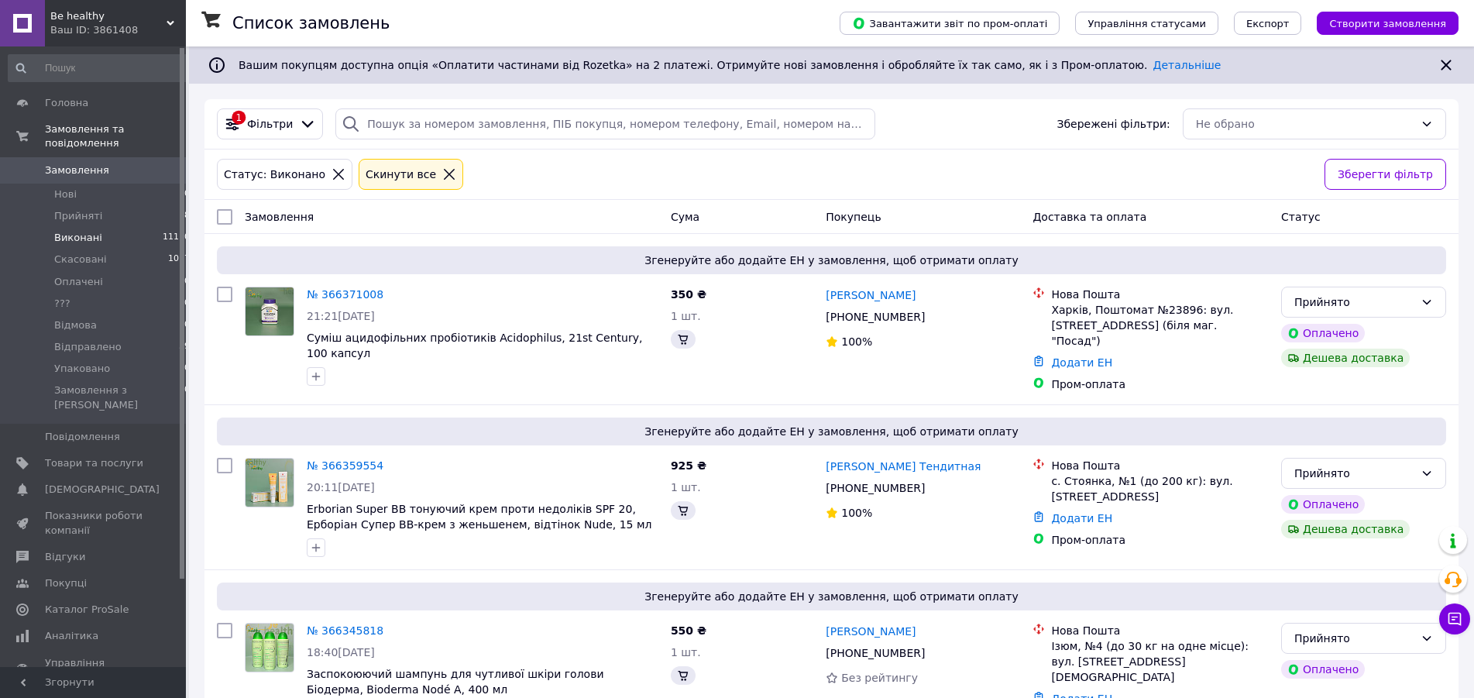
click at [66, 231] on span "Виконані" at bounding box center [78, 238] width 48 height 14
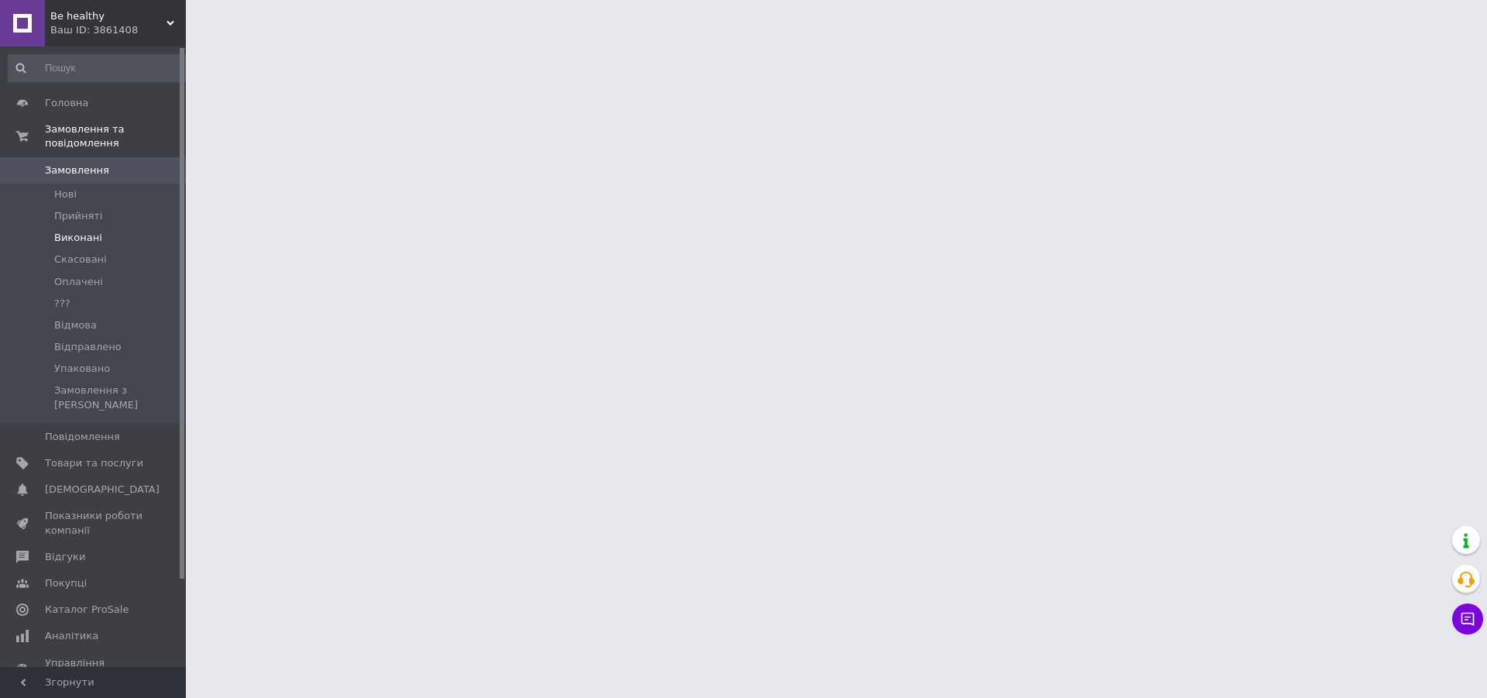
click at [59, 231] on span "Виконані" at bounding box center [78, 238] width 48 height 14
click at [75, 231] on span "Виконані" at bounding box center [78, 238] width 48 height 14
click at [76, 231] on span "Виконані" at bounding box center [78, 238] width 48 height 14
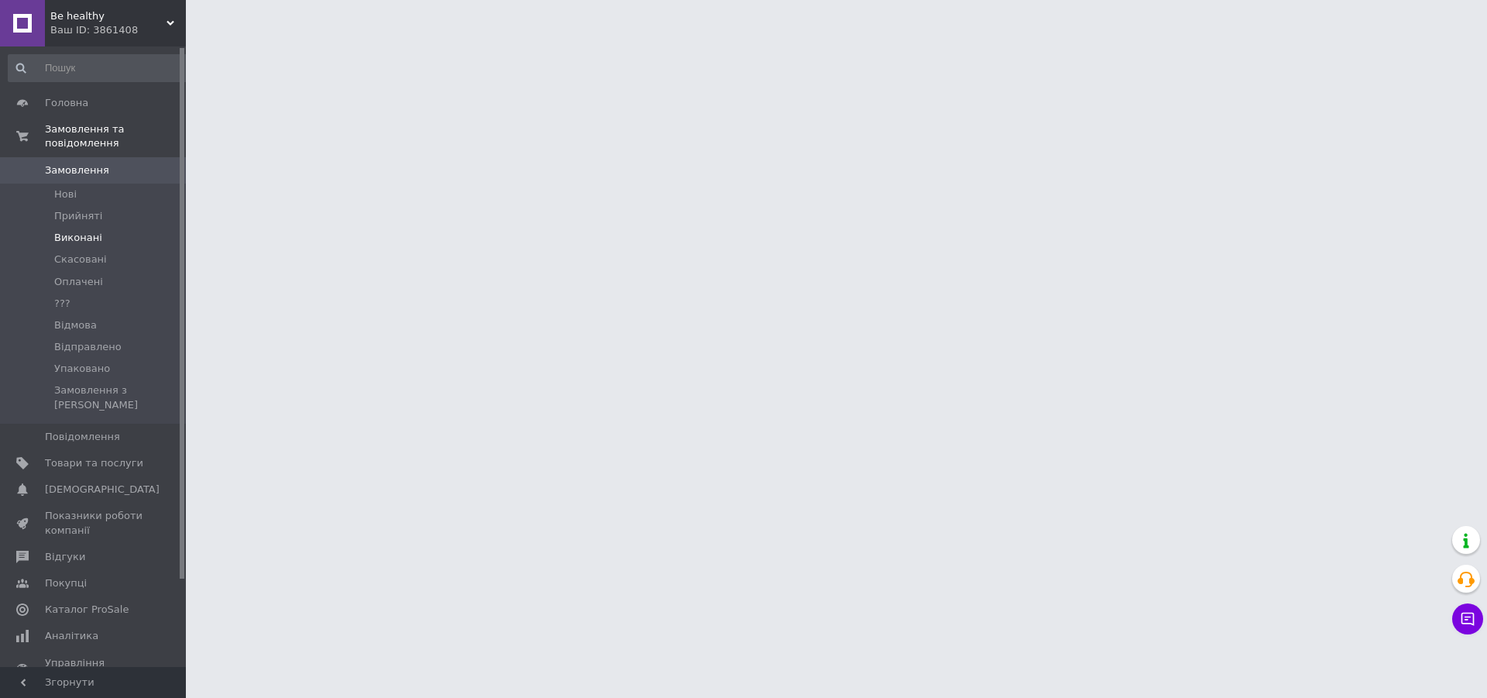
click at [76, 231] on span "Виконані" at bounding box center [78, 238] width 48 height 14
click at [75, 231] on span "Виконані" at bounding box center [78, 238] width 48 height 14
click at [74, 231] on span "Виконані" at bounding box center [78, 238] width 48 height 14
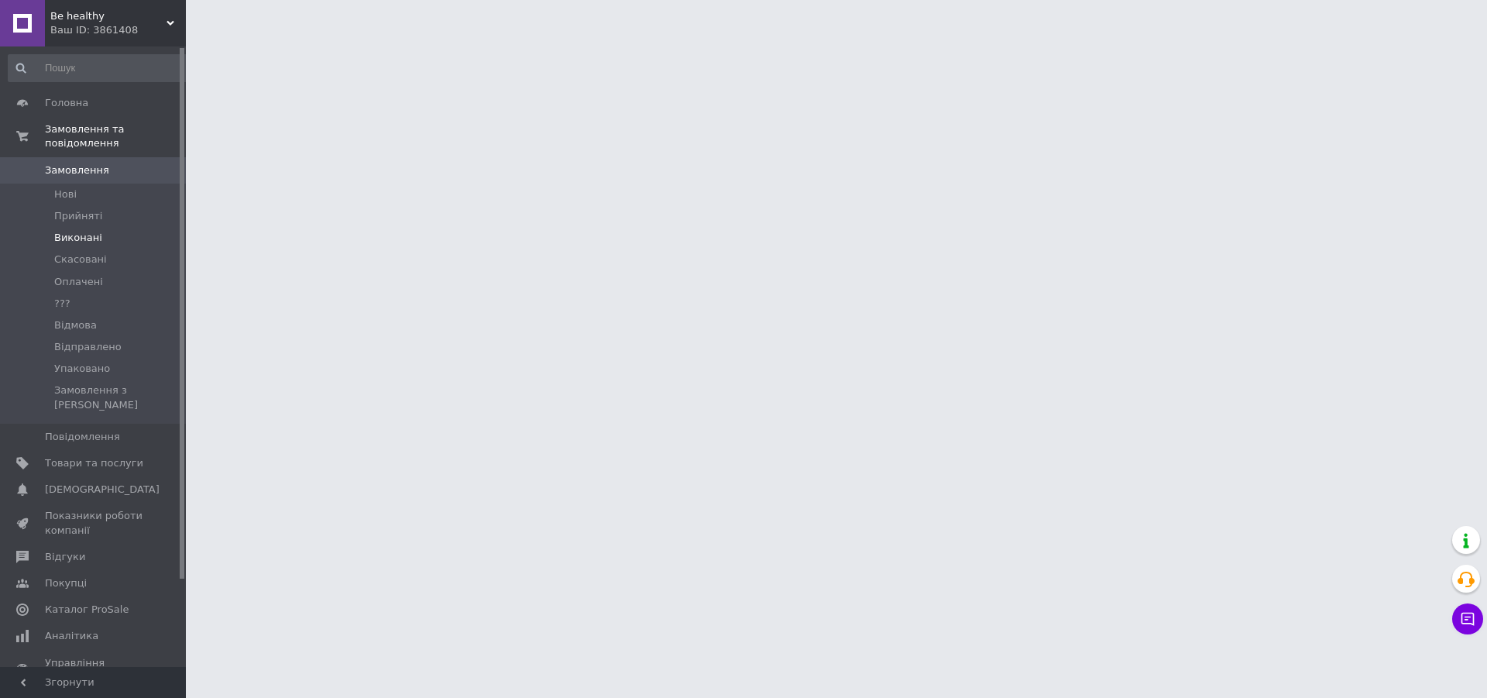
click at [74, 231] on span "Виконані" at bounding box center [78, 238] width 48 height 14
click at [73, 231] on span "Виконані" at bounding box center [78, 238] width 48 height 14
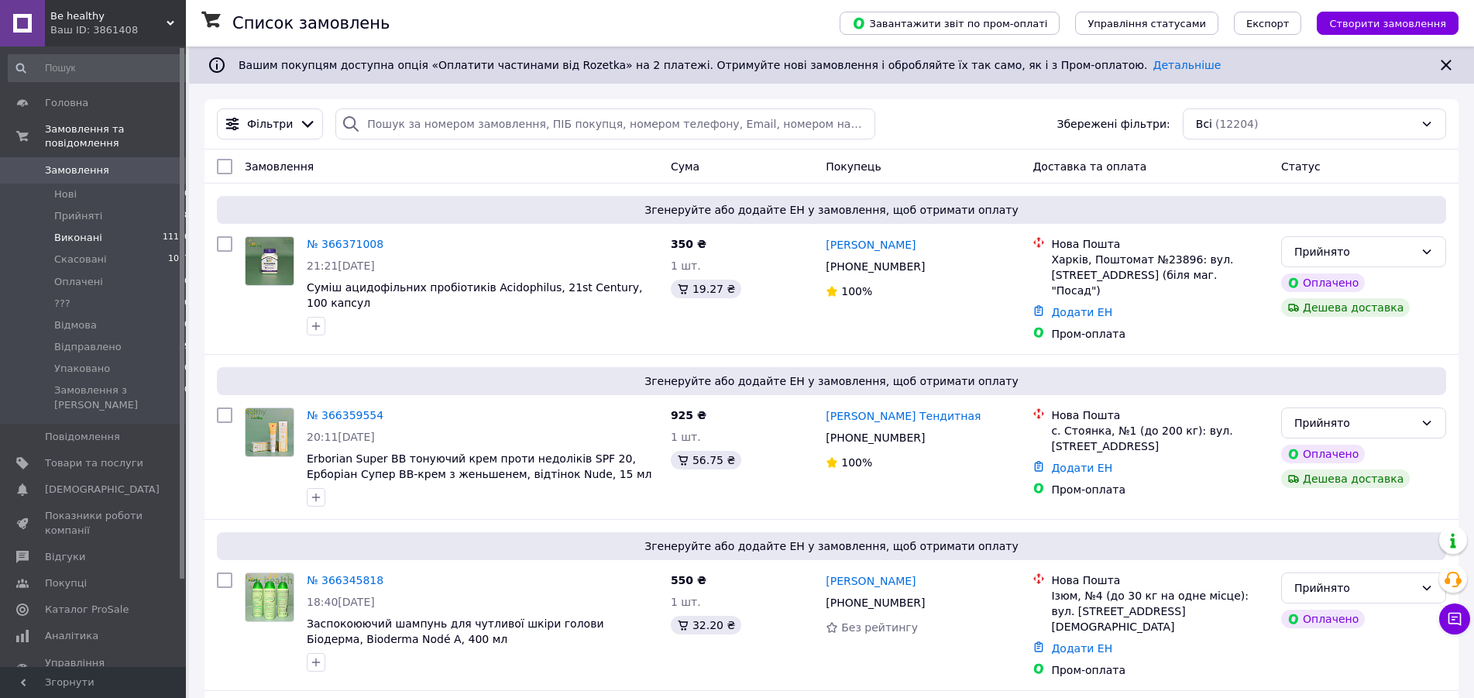
click at [73, 231] on span "Виконані" at bounding box center [78, 238] width 48 height 14
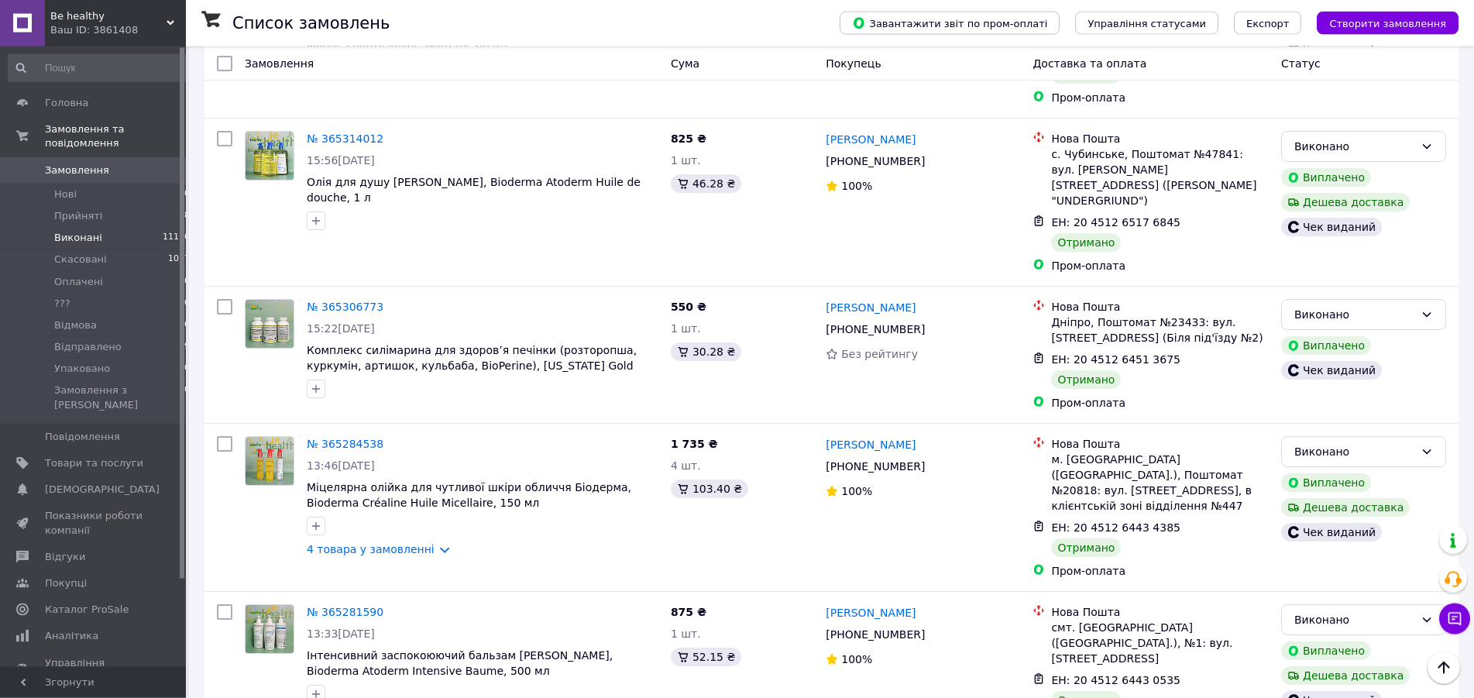
scroll to position [13841, 0]
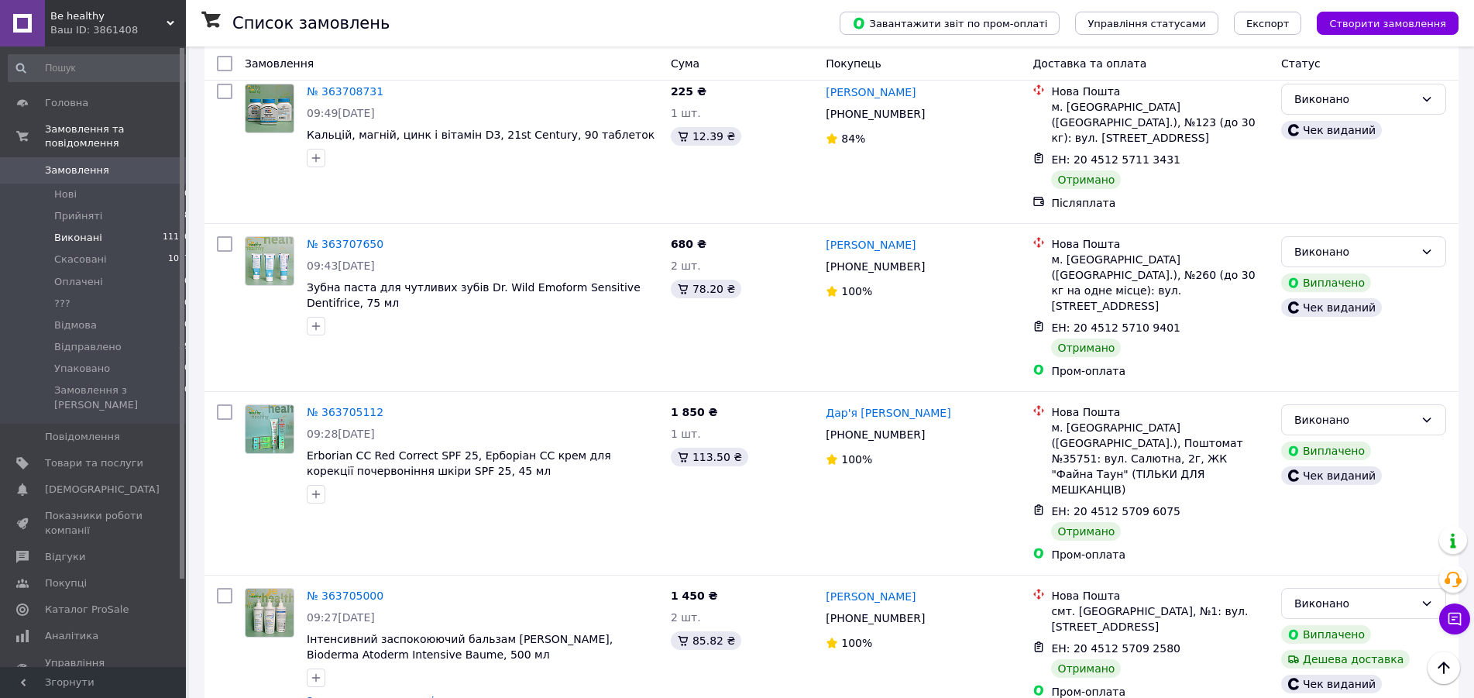
scroll to position [13694, 0]
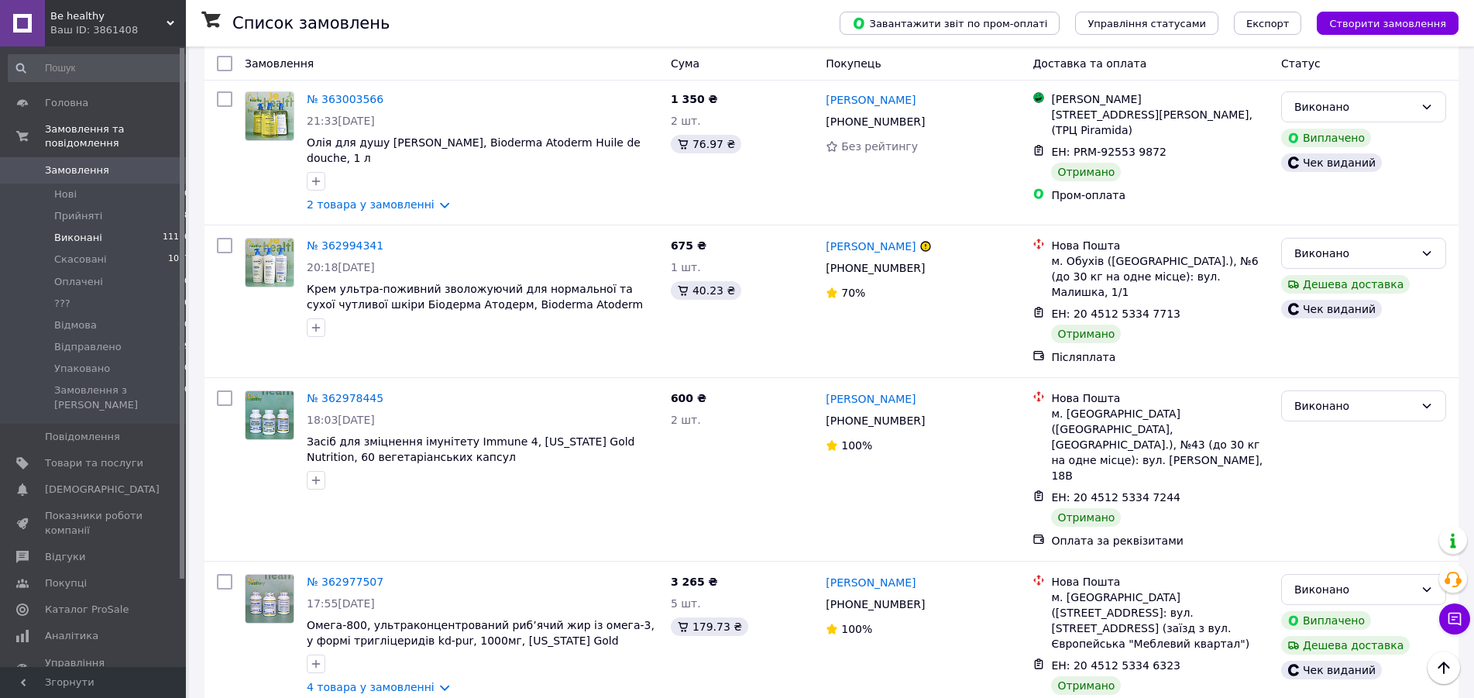
scroll to position [13824, 0]
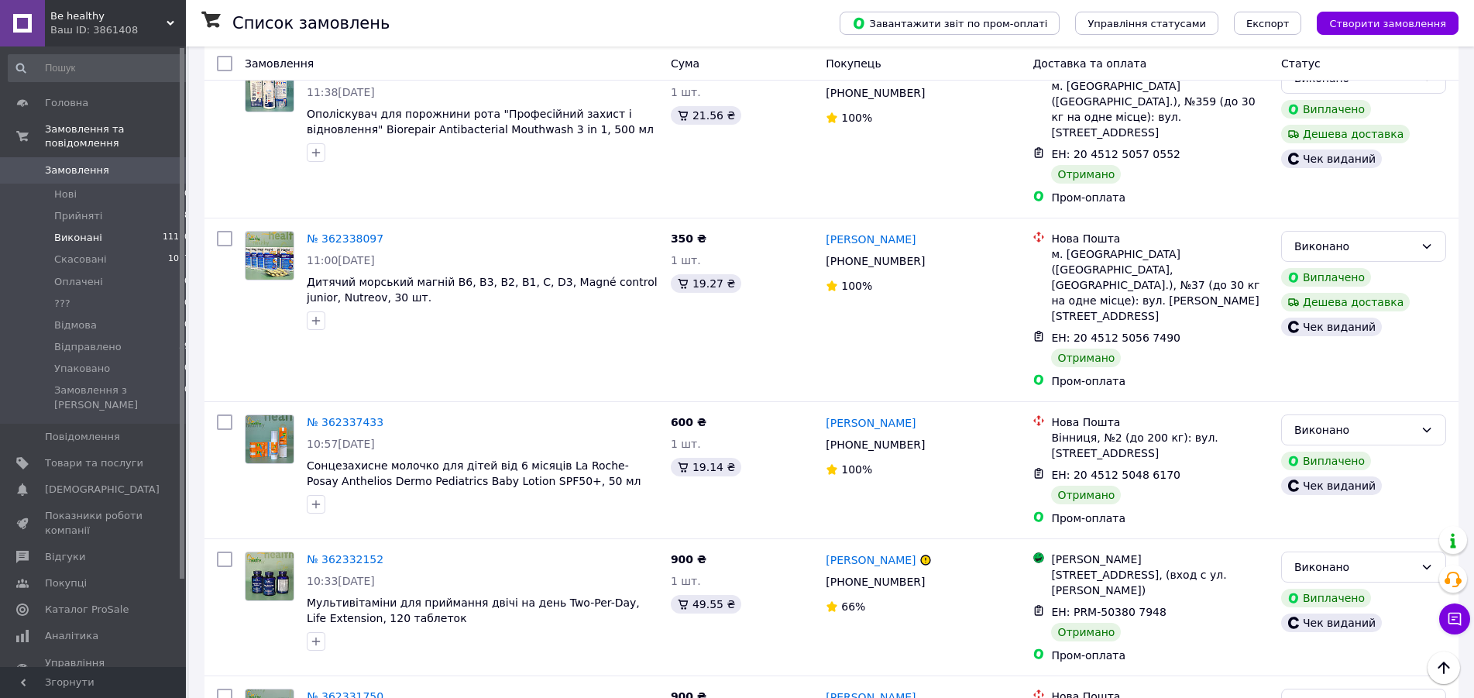
scroll to position [13780, 0]
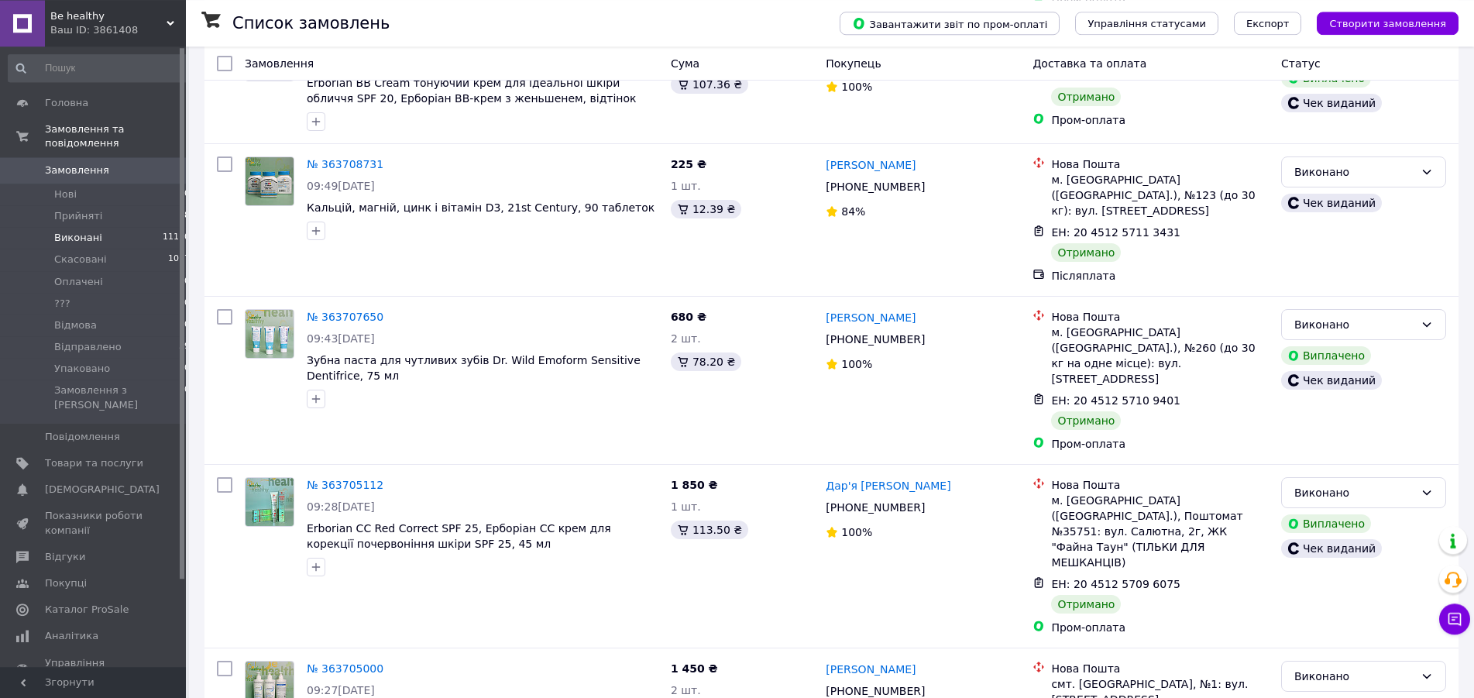
scroll to position [13694, 0]
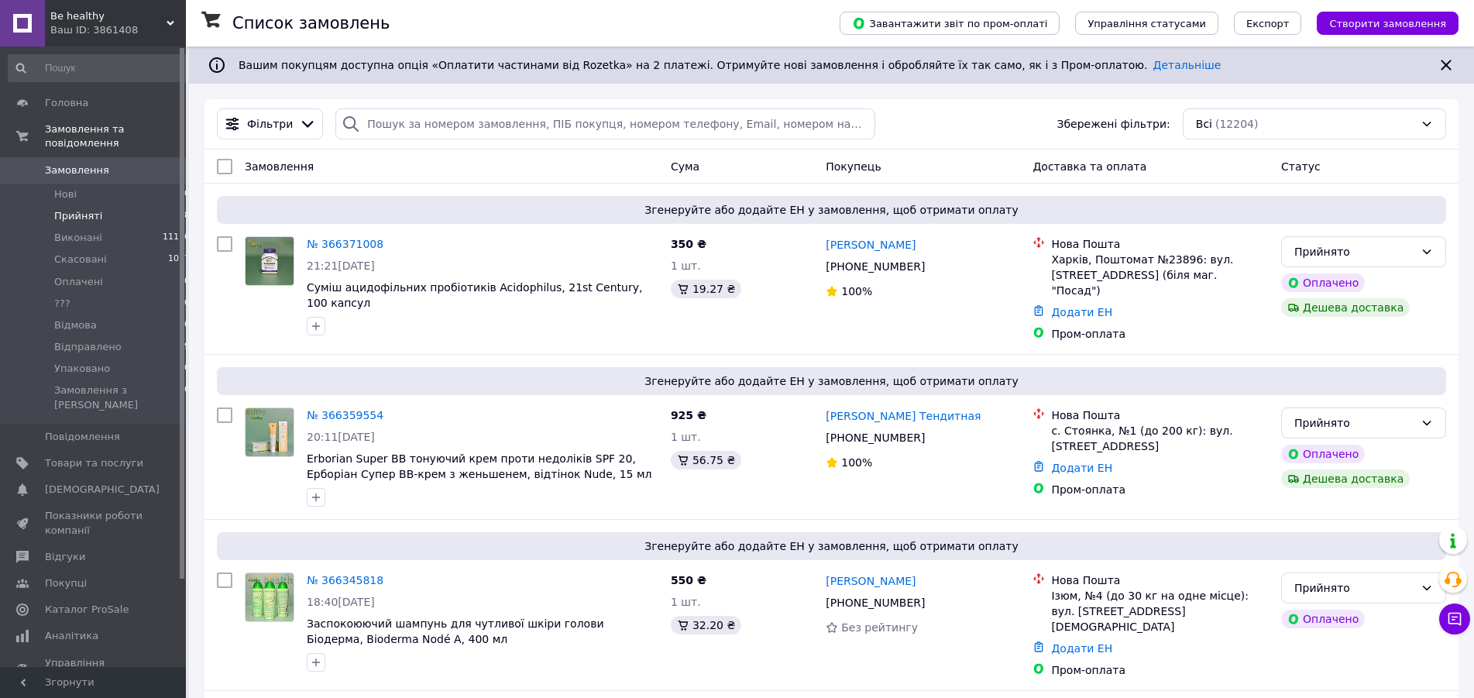
click at [86, 209] on span "Прийняті" at bounding box center [78, 216] width 48 height 14
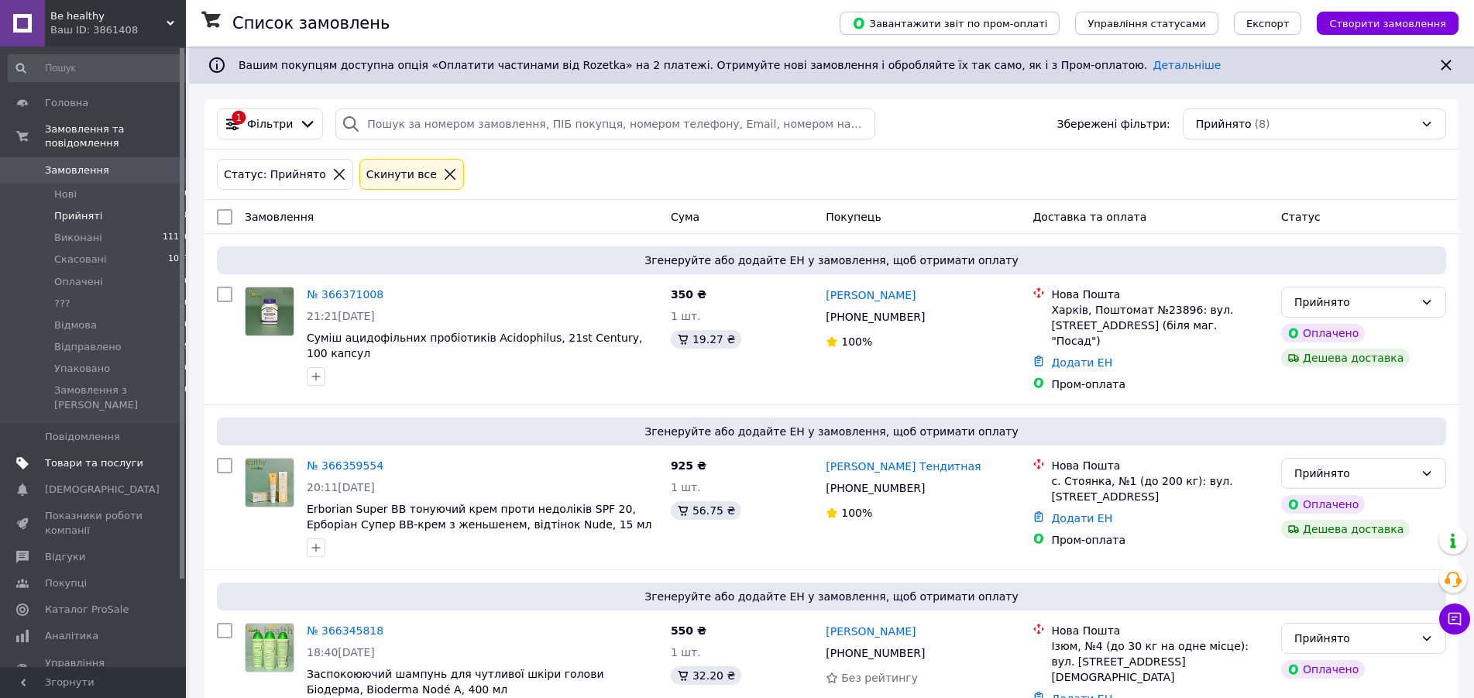
click at [77, 456] on span "Товари та послуги" at bounding box center [94, 463] width 98 height 14
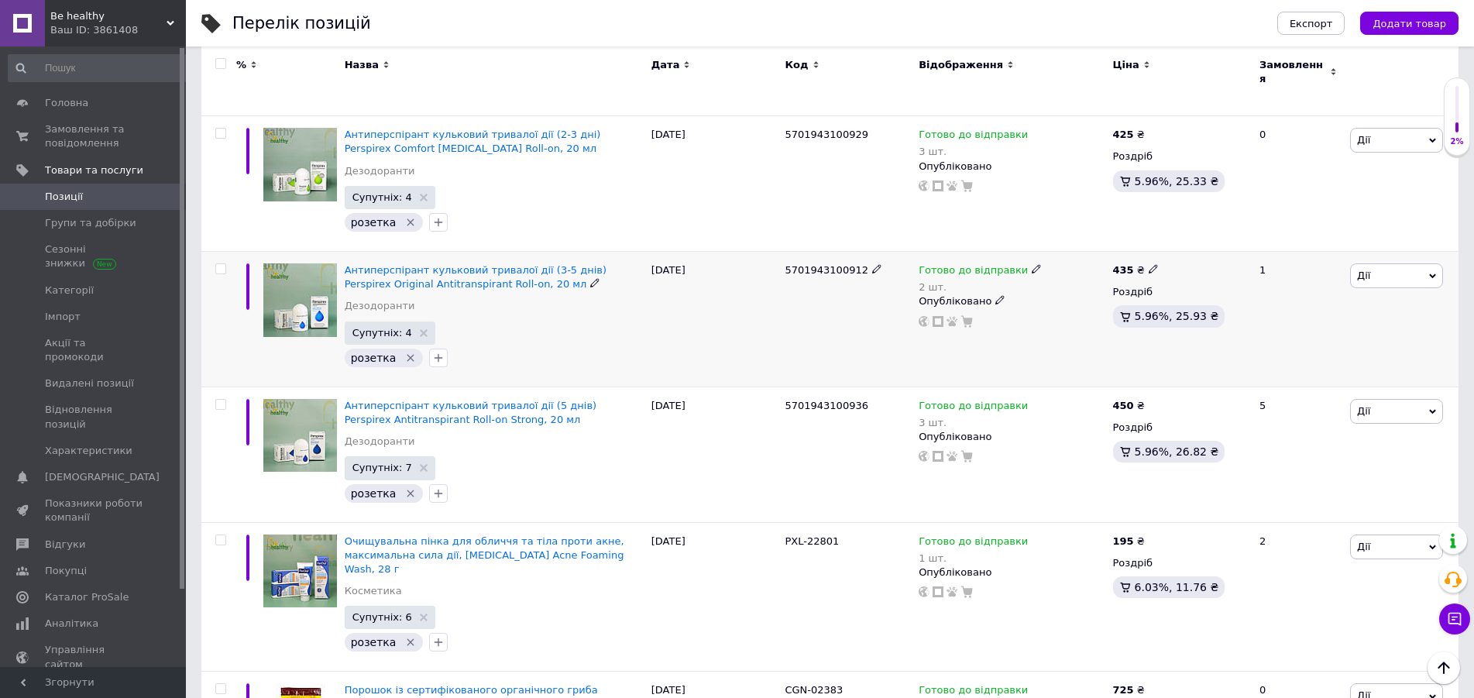
scroll to position [4963, 0]
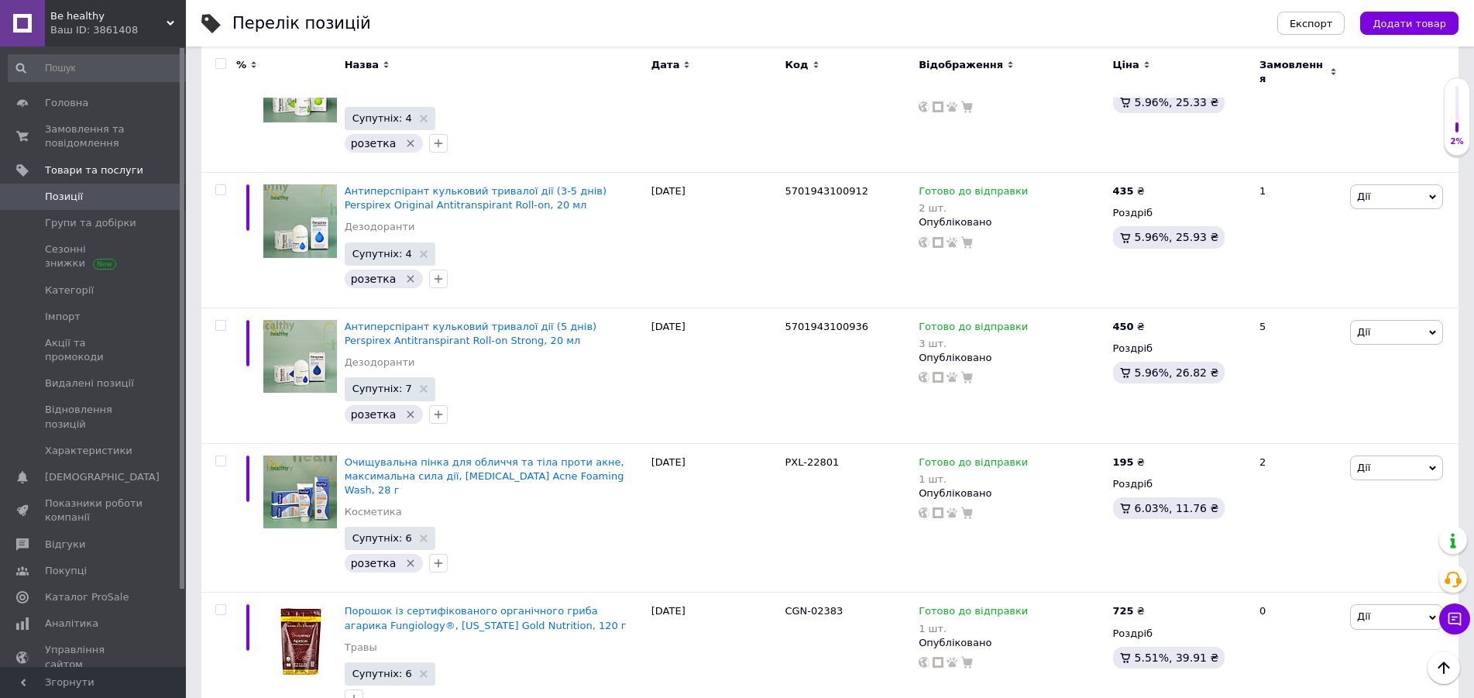
click at [174, 21] on icon at bounding box center [171, 23] width 8 height 8
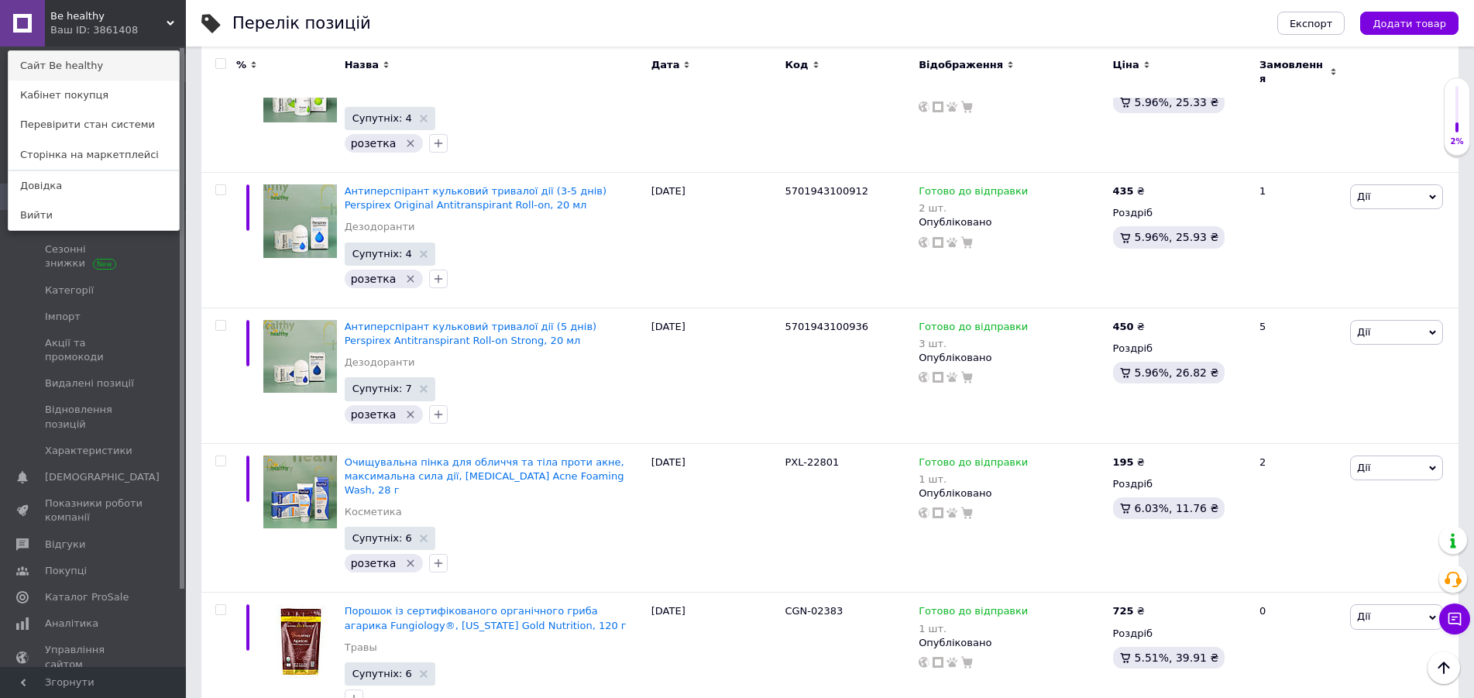
click at [101, 67] on link "Сайт Be healthy" at bounding box center [94, 65] width 170 height 29
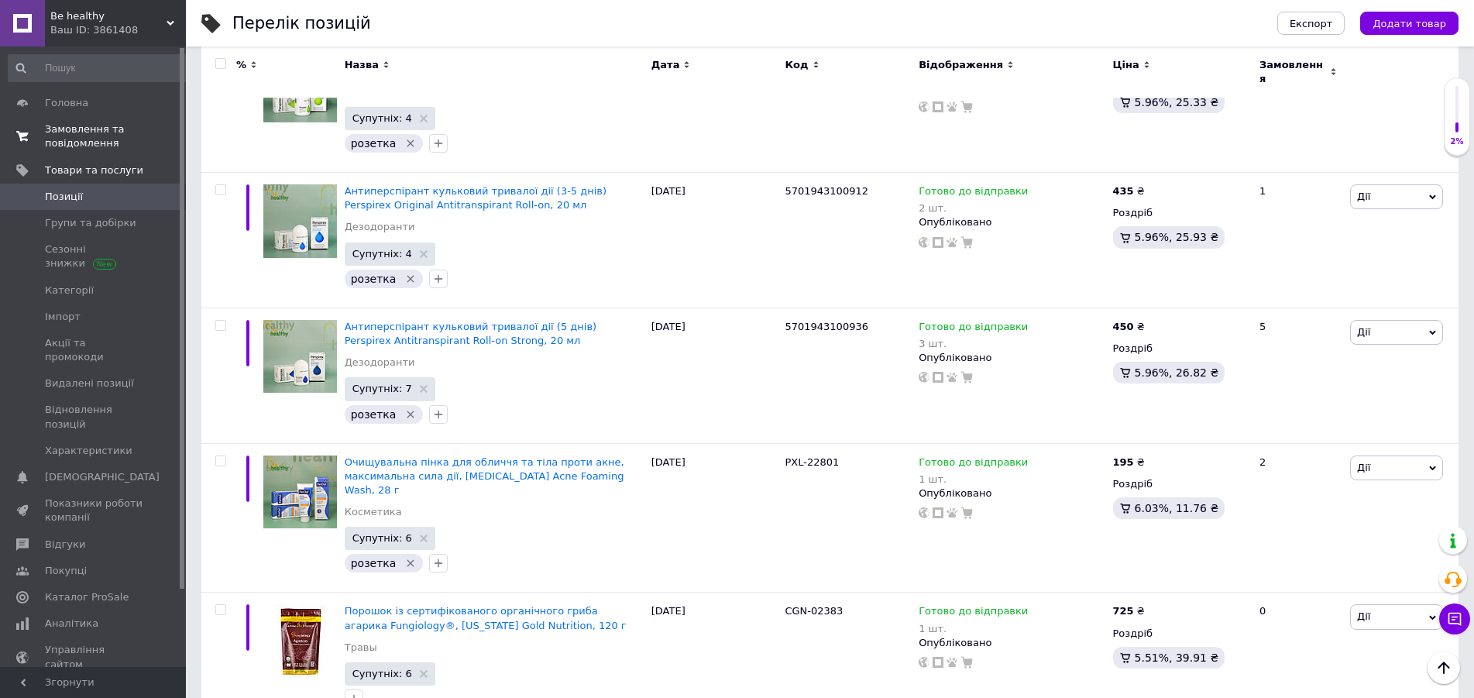
click at [76, 127] on span "Замовлення та повідомлення" at bounding box center [94, 136] width 98 height 28
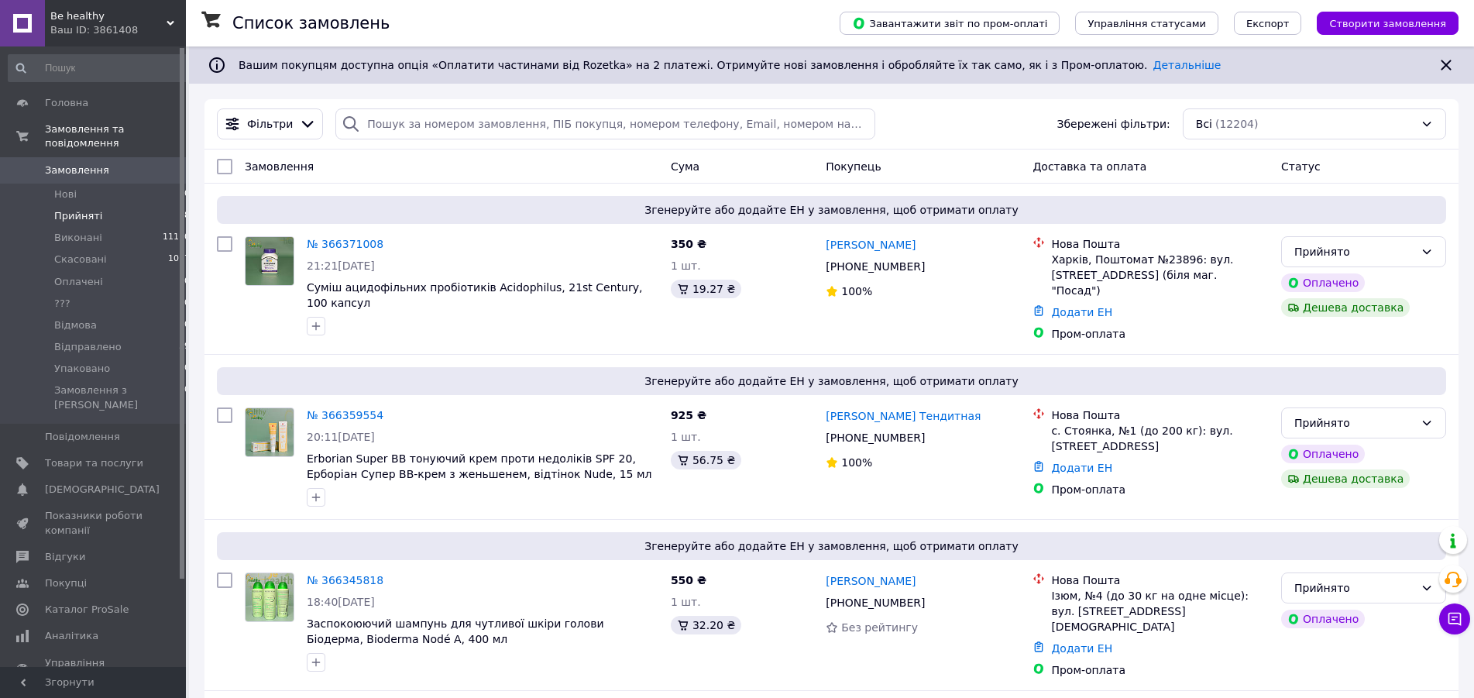
click at [91, 209] on span "Прийняті" at bounding box center [78, 216] width 48 height 14
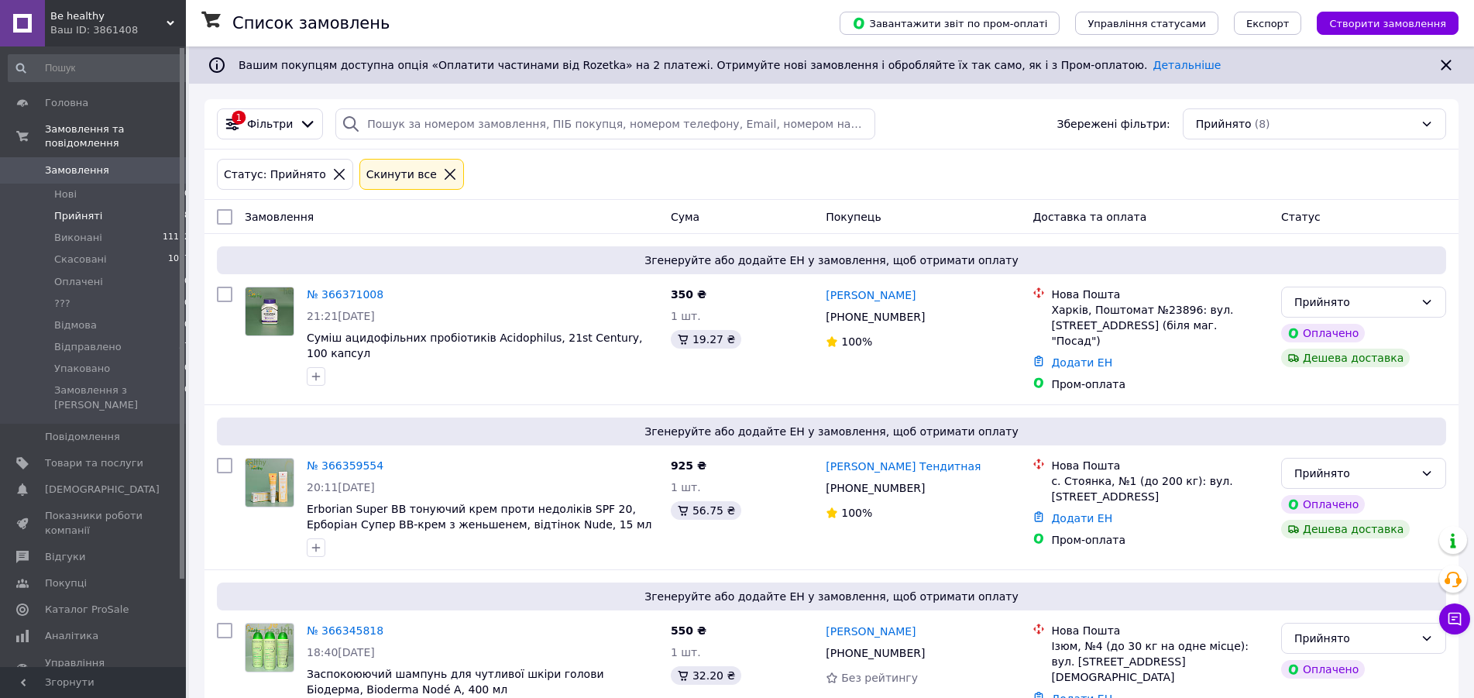
click at [77, 209] on span "Прийняті" at bounding box center [78, 216] width 48 height 14
click at [75, 209] on span "Прийняті" at bounding box center [78, 216] width 48 height 14
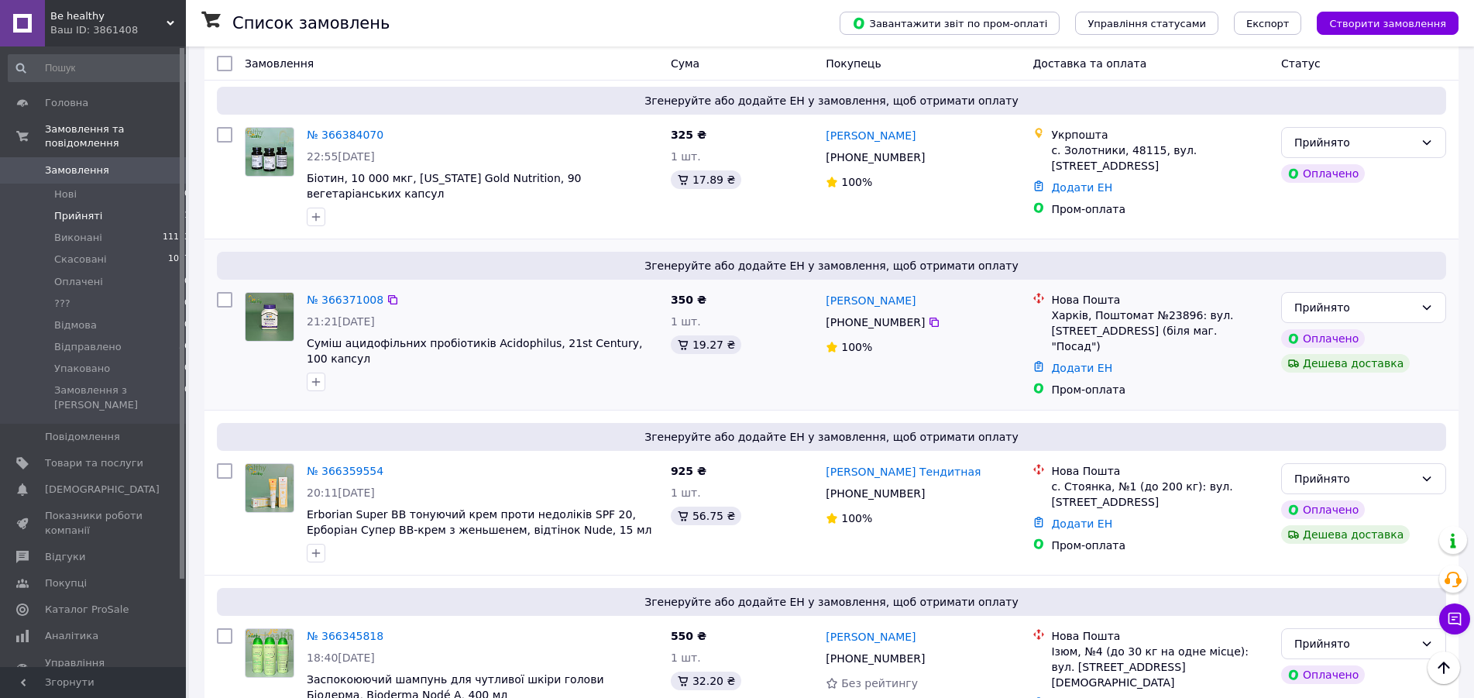
scroll to position [632, 0]
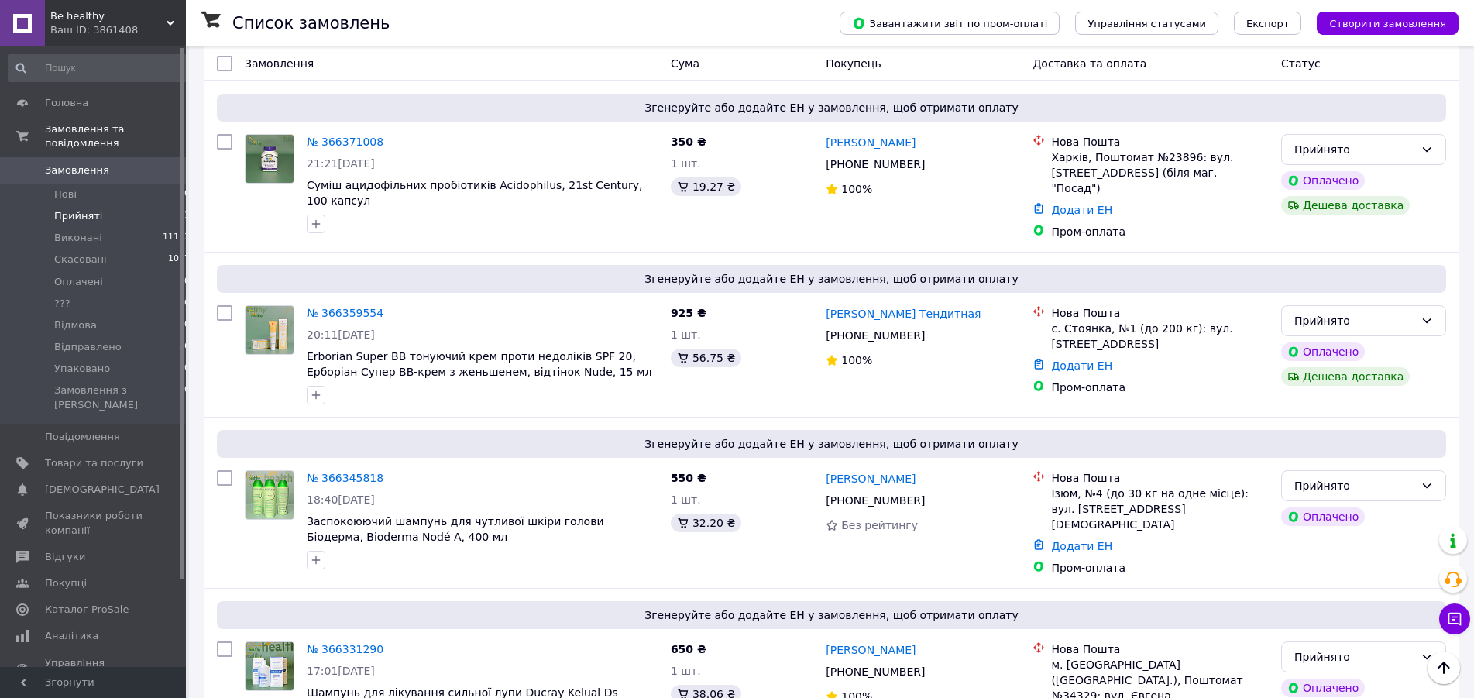
click at [82, 209] on span "Прийняті" at bounding box center [78, 216] width 48 height 14
